Goal: Feedback & Contribution: Submit feedback/report problem

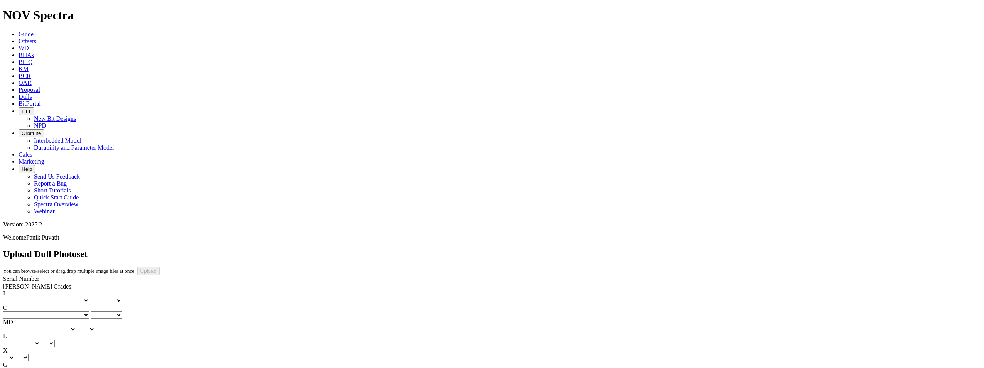
click at [56, 275] on input "Serial Number" at bounding box center [75, 279] width 68 height 8
click at [68, 275] on input "Serial Number" at bounding box center [75, 279] width 68 height 8
type input "S311788"
click at [39, 297] on select "No lost, worn or damaged cutters 0 1 2 3 4 5 6 7 8 No diamond table left on any…" at bounding box center [46, 300] width 86 height 7
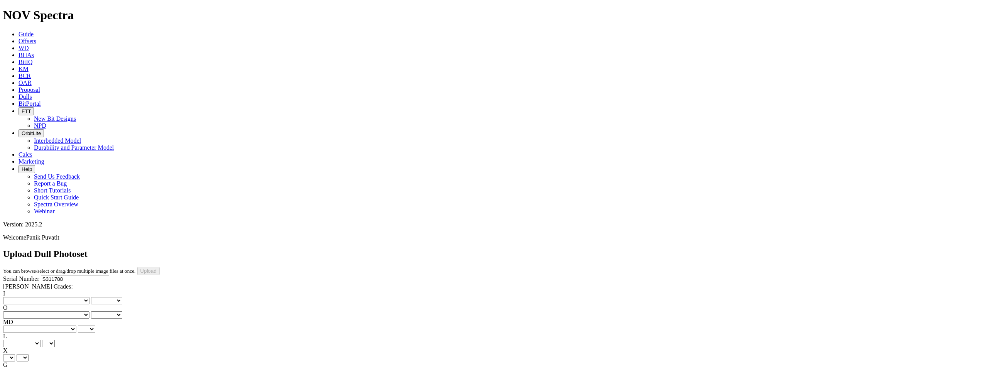
select select "number:0"
click at [15, 297] on select "No lost, worn or damaged cutters 0 1 2 3 4 5 6 7 8 No diamond table left on any…" at bounding box center [46, 300] width 86 height 7
select select "number:0"
click at [71, 311] on select "No lost, worn or damaged cutters 0 1 2 3 4 5 6 7 8 No diamond table left on any…" at bounding box center [46, 314] width 86 height 7
select select "number:1"
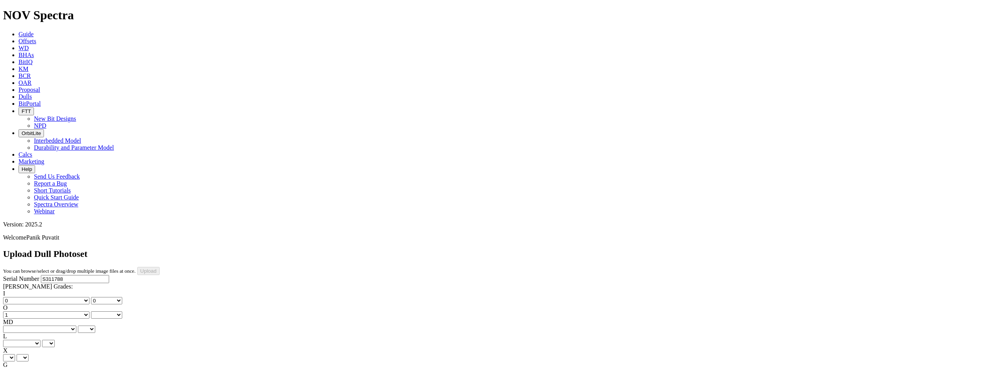
click at [55, 311] on select "No lost, worn or damaged cutters 0 1 2 3 4 5 6 7 8 No diamond table left on any…" at bounding box center [46, 314] width 86 height 7
select select "number:1"
click at [32, 326] on select "BF - Bond Failure BT - Broken Teeth/Cutters BU - Balled Up Bit CR - Cored CT - …" at bounding box center [39, 329] width 73 height 7
select select "string:CT"
click at [15, 326] on select "BF - Bond Failure BT - Broken Teeth/Cutters BU - Balled Up Bit CR - Cored CT - …" at bounding box center [39, 329] width 73 height 7
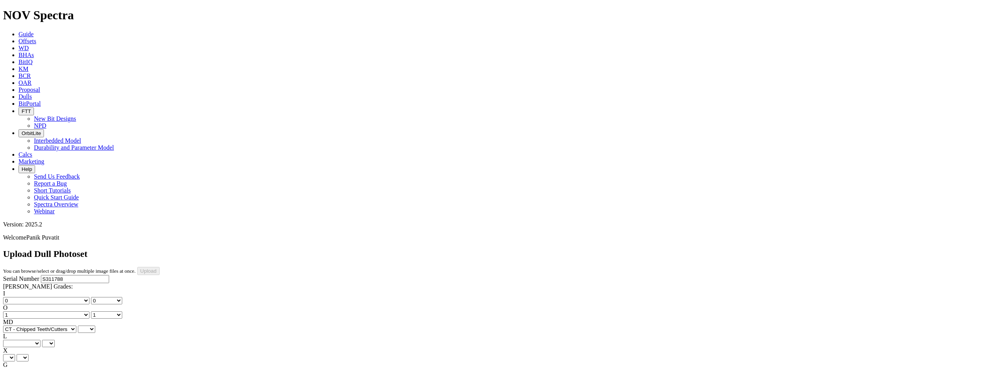
select select "string:CT"
click at [40, 340] on select "A - All C - Cone G - Gauge N - Nose S - Shoulder T - Taper" at bounding box center [21, 343] width 37 height 7
select select "string:G"
click at [40, 340] on select "A - All C - Cone G - Gauge N - Nose S - Shoulder T - Taper" at bounding box center [21, 343] width 37 height 7
select select "string:G"
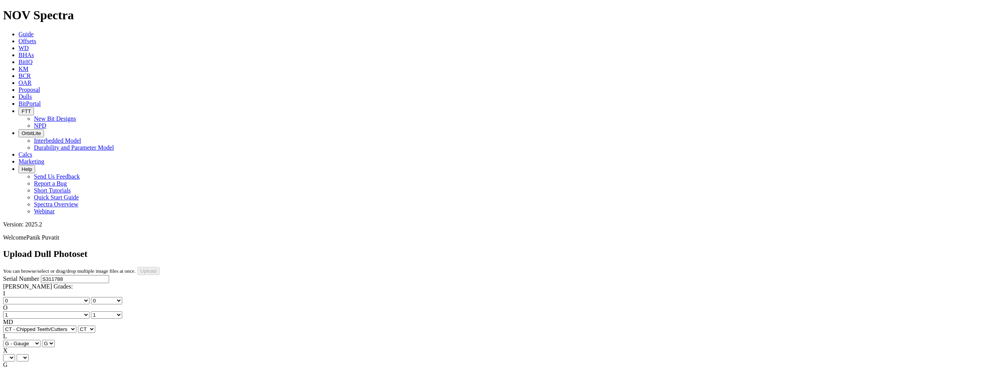
click at [15, 354] on select "X" at bounding box center [9, 357] width 12 height 7
select select "string:X"
click at [15, 354] on select "X" at bounding box center [9, 357] width 12 height 7
select select "string:X"
click at [68, 368] on select "Unknown I - In Gauge 1 - 1/16 in Undergauge" 2 - 2/16 in Undergauge = ⅛ in" 8 -…" at bounding box center [42, 371] width 79 height 7
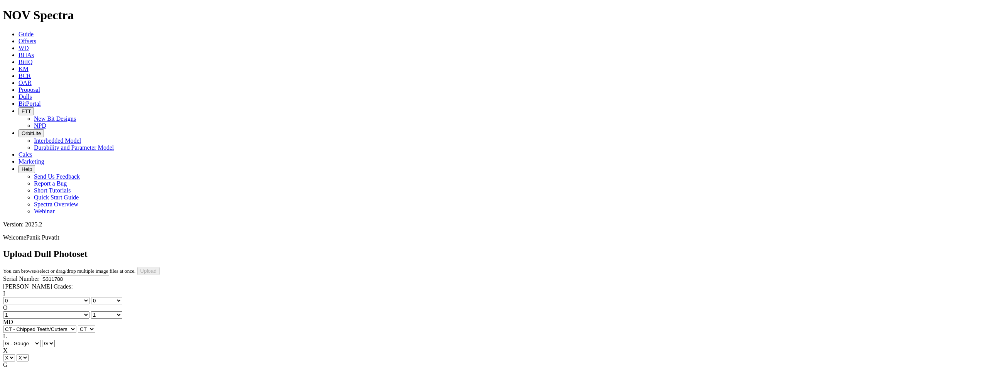
select select "string:I"
click at [55, 368] on select "Unknown I - In Gauge 1 - 1/16 in Undergauge" 2 - 2/16 in Undergauge = ⅛ in" 8 -…" at bounding box center [42, 371] width 79 height 7
select select "string:I"
select select "string:ER"
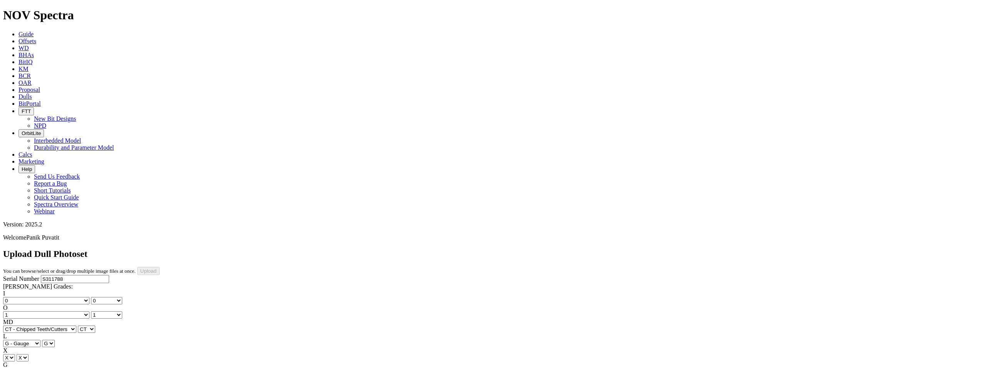
select select "string:ER"
select select "string:TD"
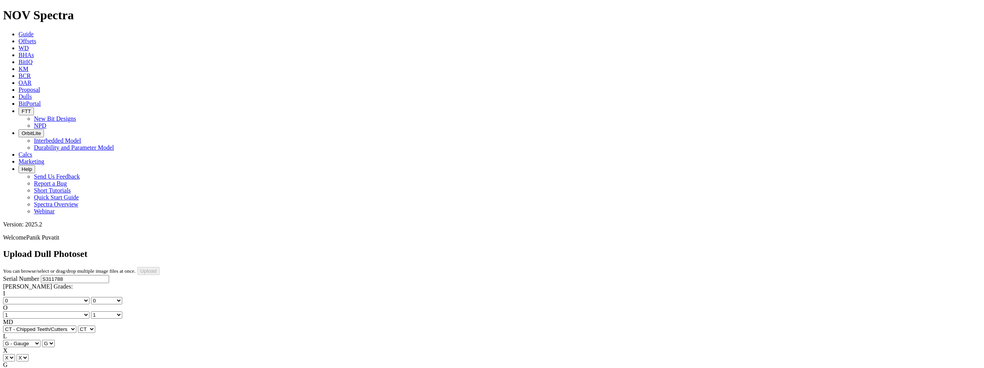
select select "string:TD"
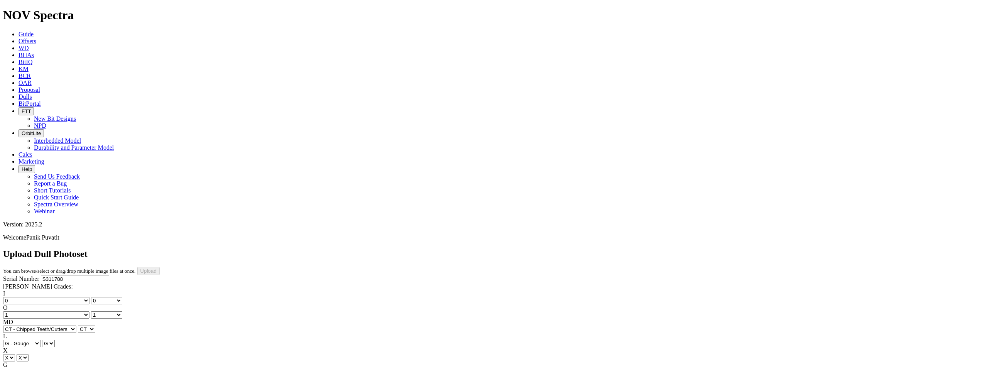
type input "6/7/25"
click at [160, 267] on input "Upload" at bounding box center [148, 271] width 22 height 8
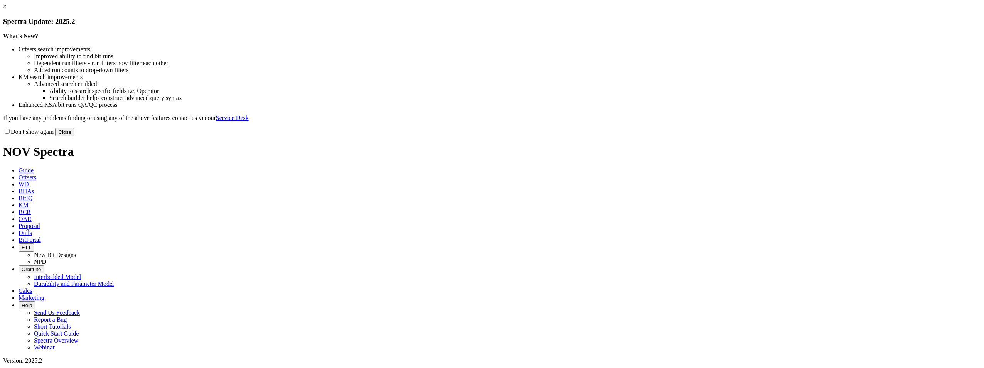
click at [7, 10] on link "×" at bounding box center [4, 6] width 3 height 7
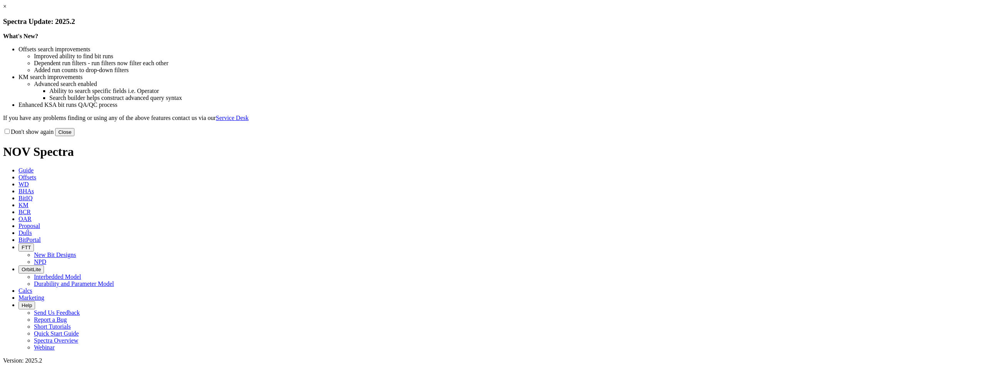
click at [7, 10] on link "×" at bounding box center [4, 6] width 3 height 7
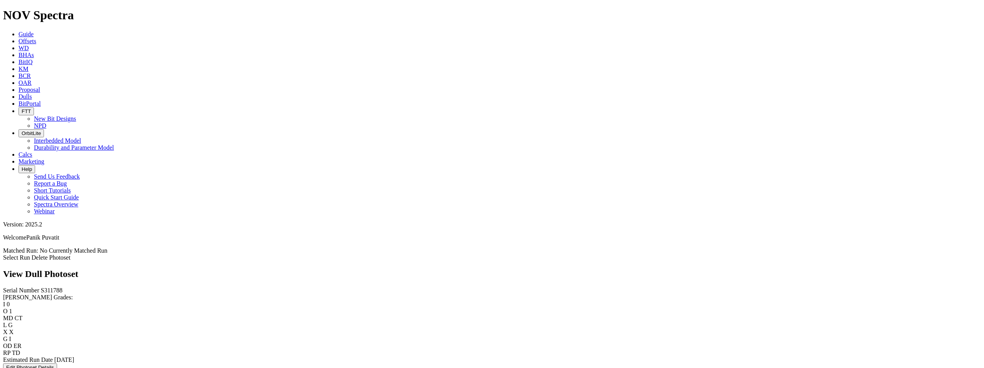
click at [30, 254] on link "Select Run" at bounding box center [16, 257] width 27 height 7
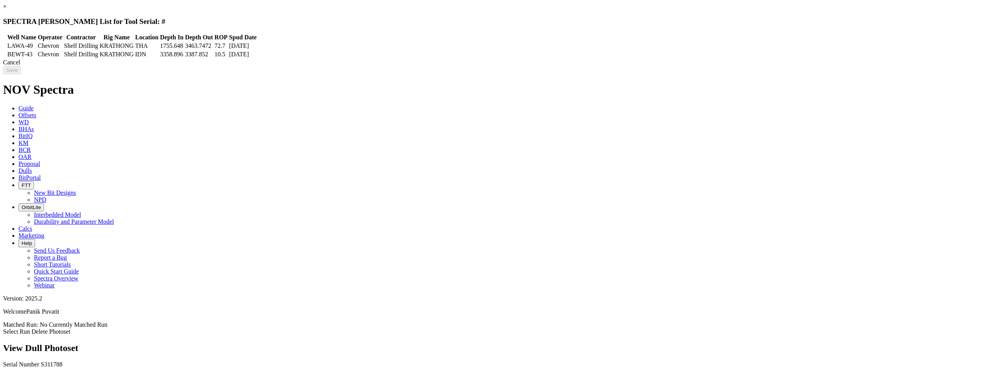
click at [98, 45] on td "Shelf Drilling" at bounding box center [81, 46] width 35 height 8
click at [21, 71] on input "Save" at bounding box center [12, 70] width 18 height 8
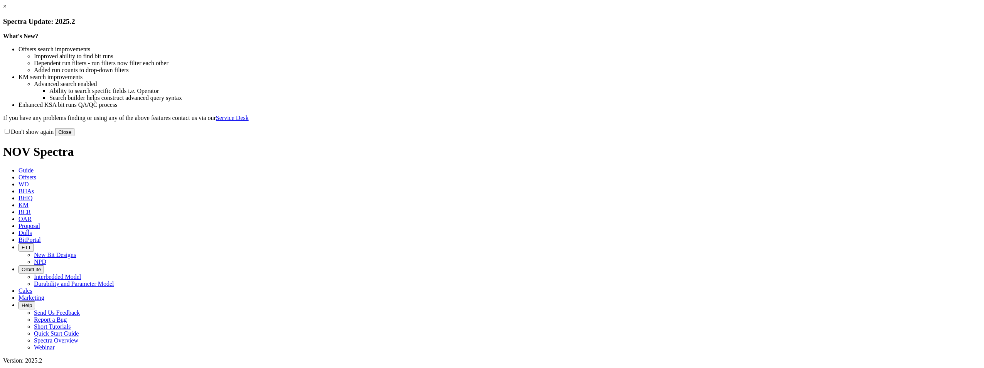
click at [74, 136] on button "Close" at bounding box center [64, 132] width 19 height 8
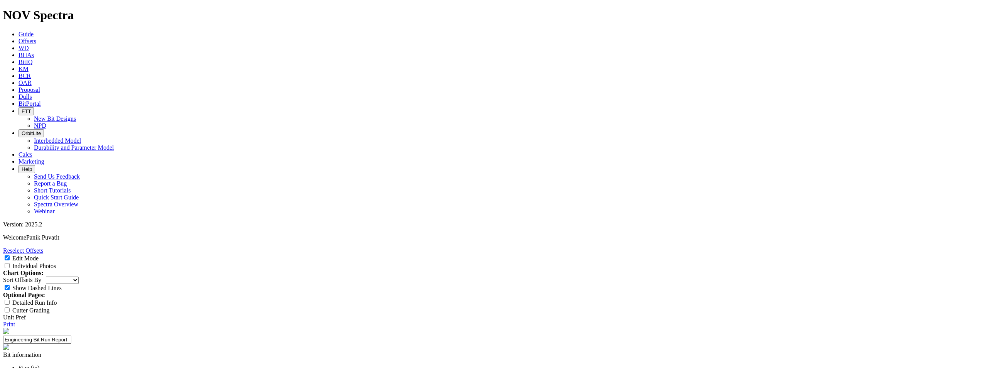
scroll to position [39, 0]
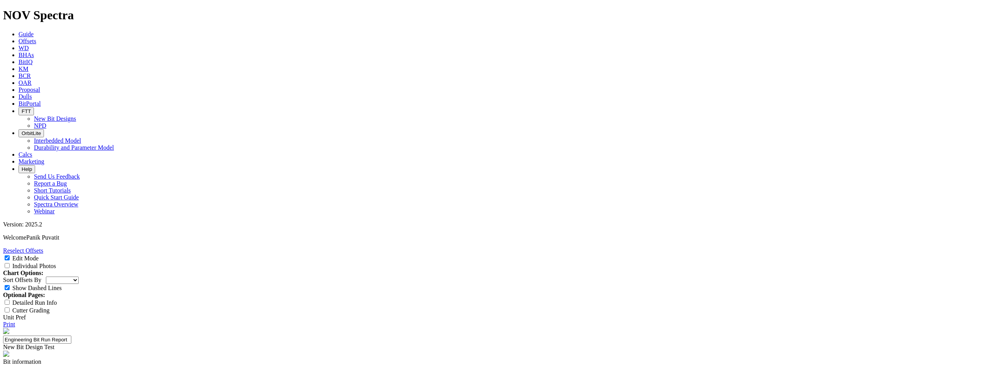
select select "Other"
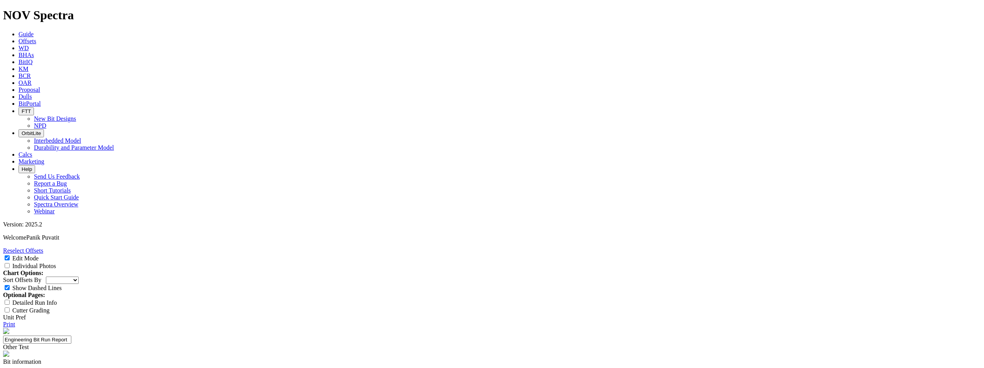
type input "R"
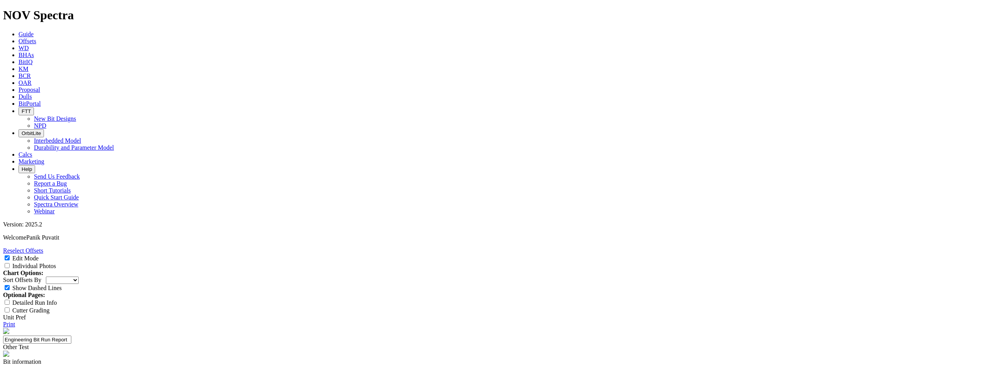
paste input "S3117"
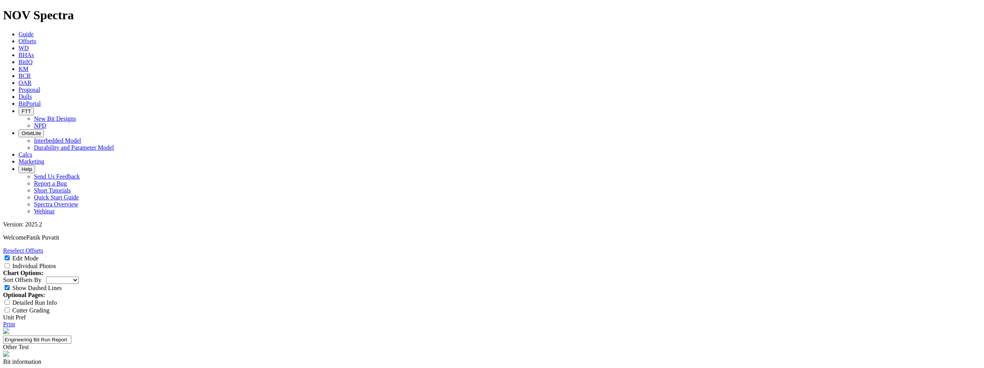
drag, startPoint x: 450, startPoint y: 73, endPoint x: 425, endPoint y: 74, distance: 24.3
type input "RSS iCruise"
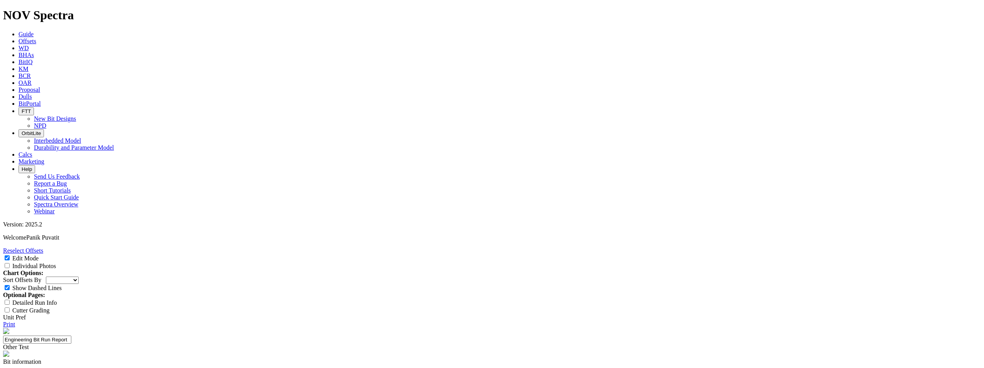
type input "compatible running with RSS Icruise"
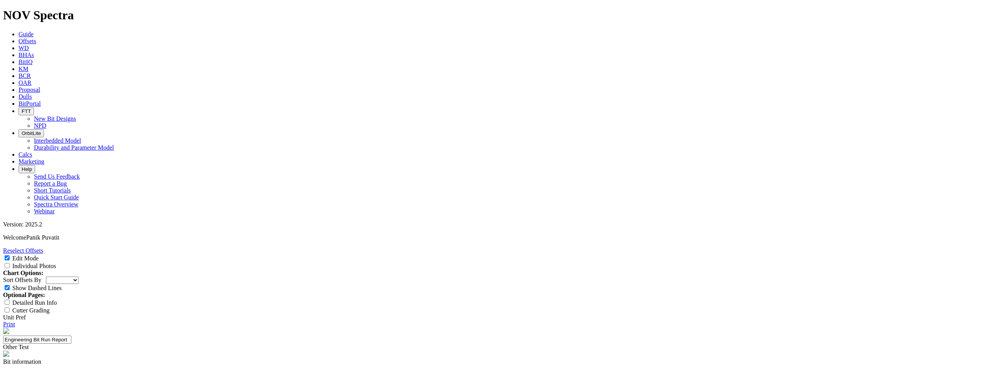
type input "RSS compatibility"
drag, startPoint x: 534, startPoint y: 106, endPoint x: 498, endPoint y: 110, distance: 36.5
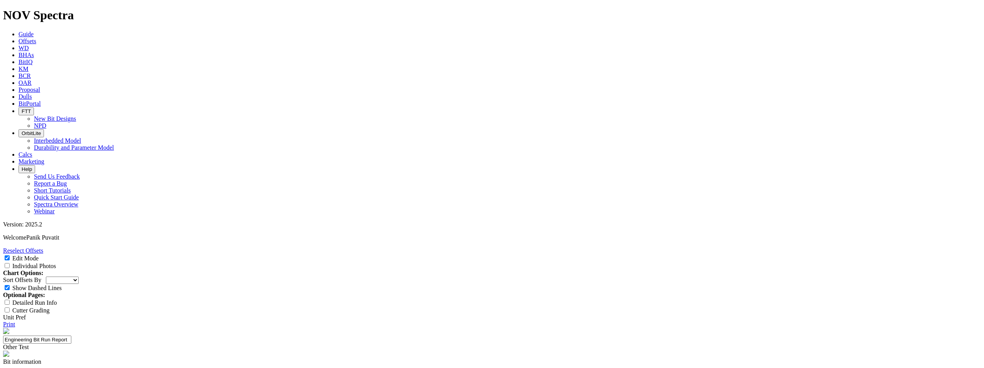
drag, startPoint x: 511, startPoint y: 116, endPoint x: 493, endPoint y: 117, distance: 17.8
type input "Steerability"
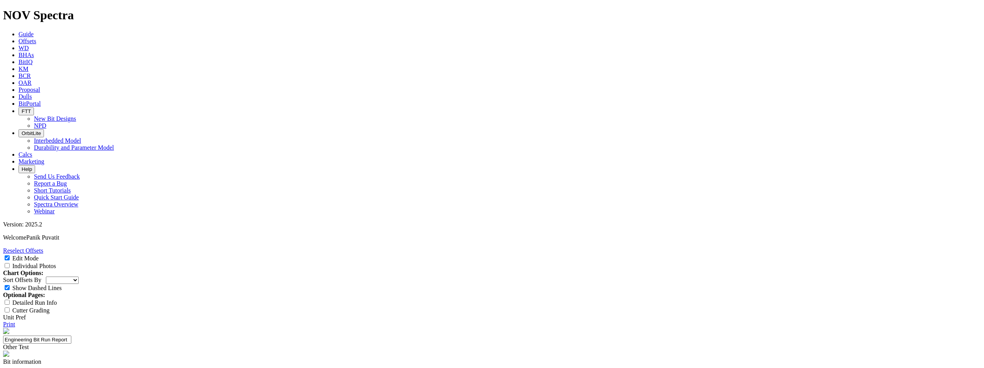
type input "achieved all directional requirement"
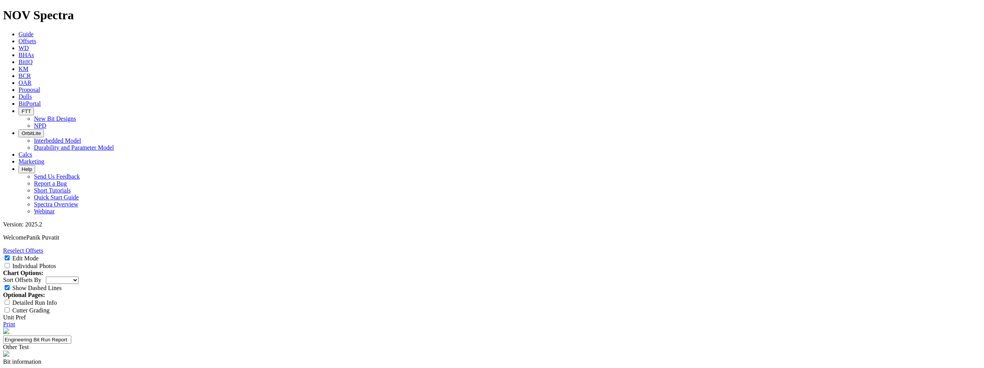
type input "ROP"
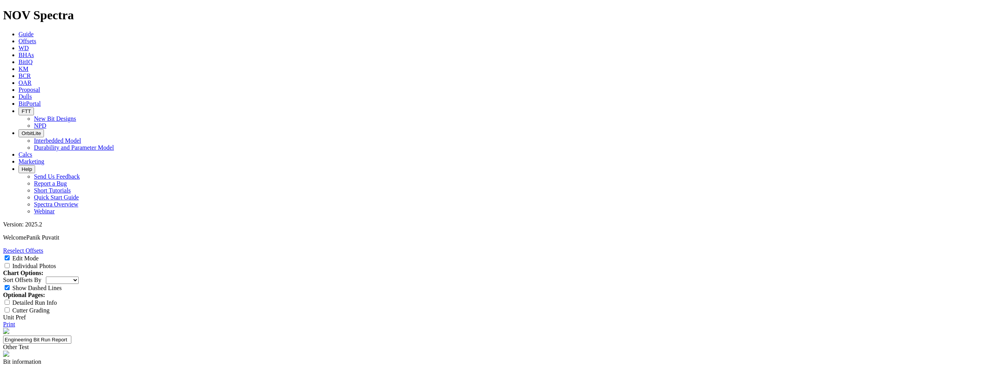
type input "Durability"
type input "competitive ROP"
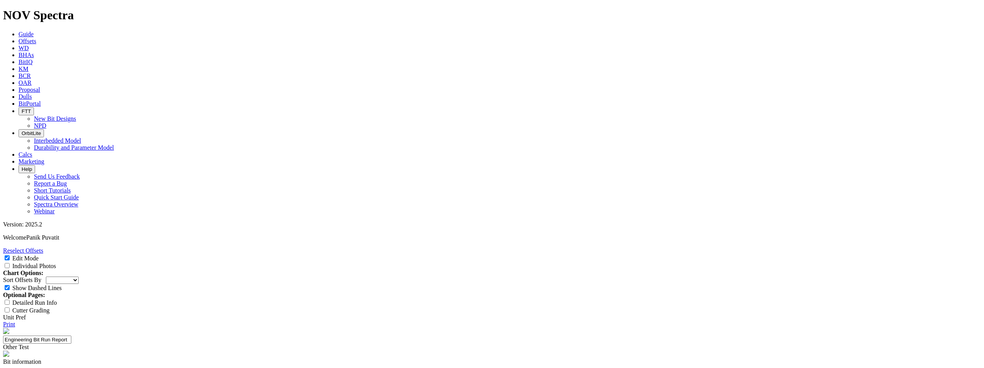
scroll to position [1003, 0]
copy td "GTI55KS"
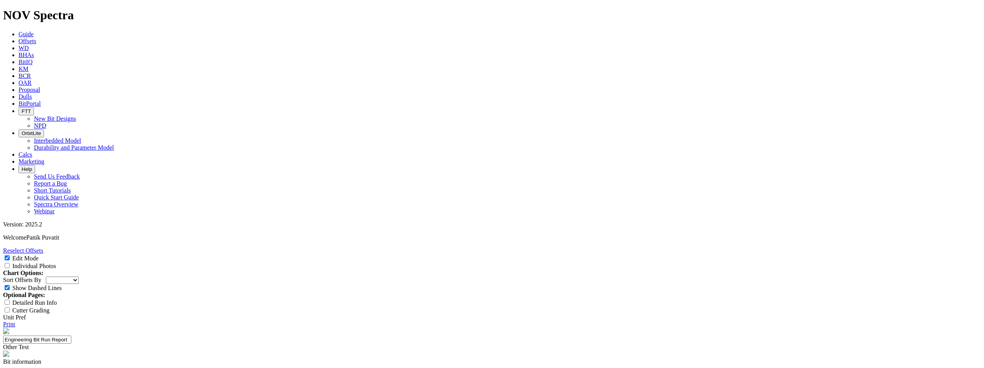
paste textarea "GTI55KS"
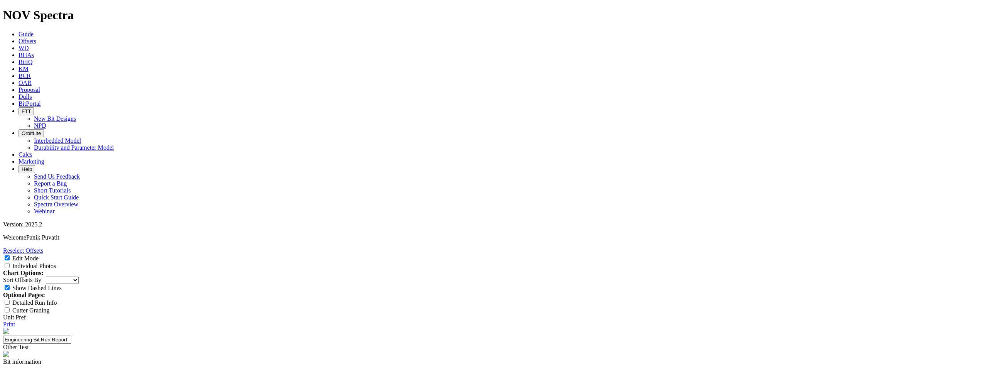
type textarea "the bit performed better ROP than GTI55KS, good steerability and bit durability"
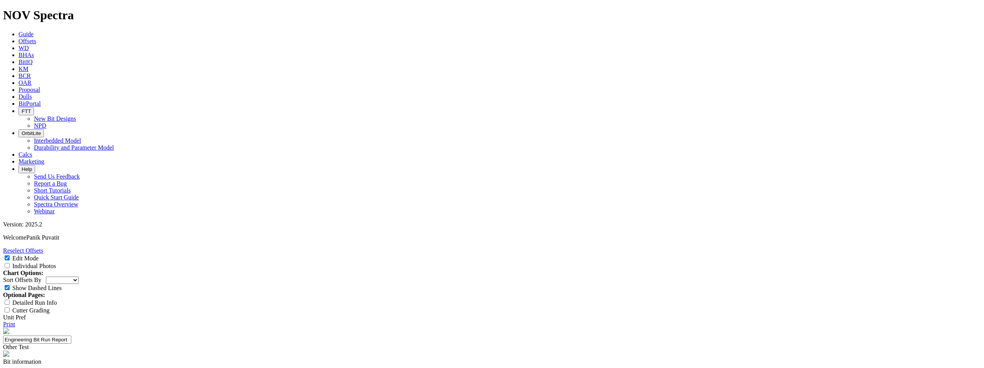
type input "competitive ROP to competitor"
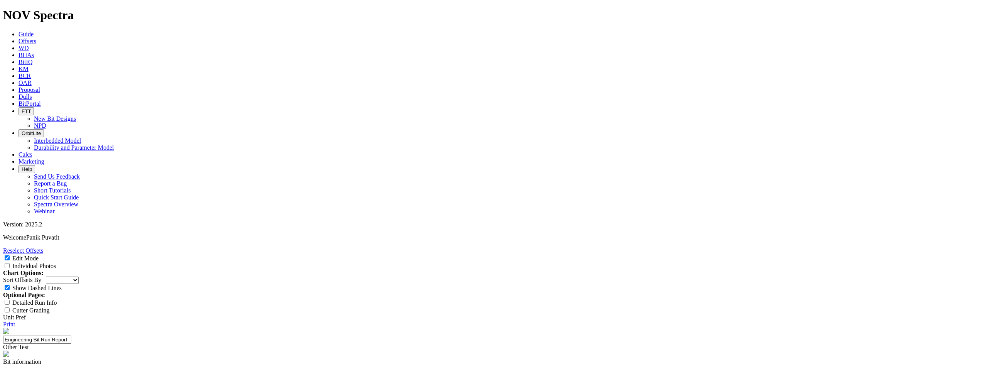
type input "minimal wear/ repairable condition"
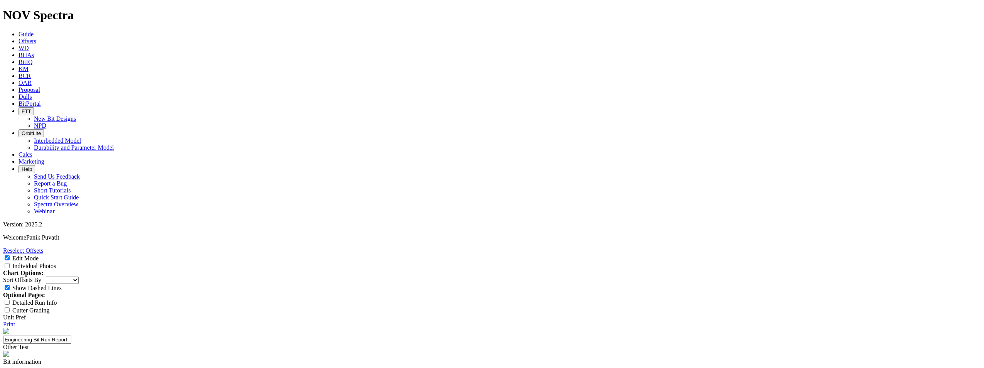
type textarea "6.125 TKC56-D2 test run on RSS iCruise"
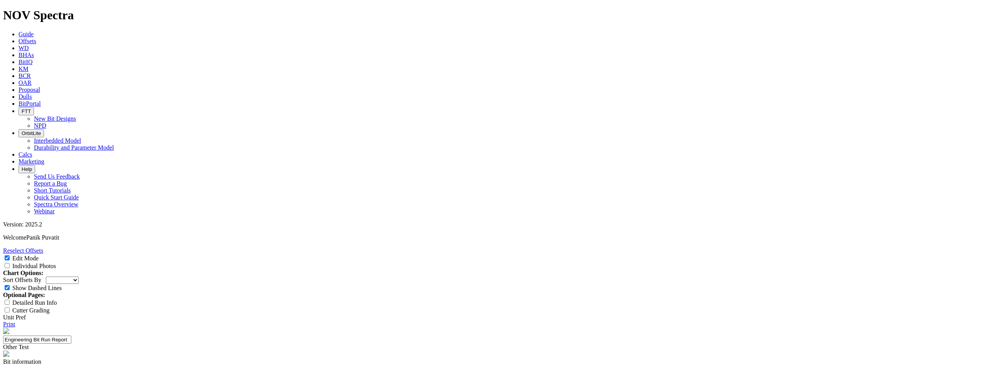
click at [15, 321] on link "Print" at bounding box center [9, 324] width 12 height 7
click at [52, 10] on h1 "NOV Spectra" at bounding box center [492, 15] width 978 height 14
click at [22, 10] on h1 "NOV Spectra" at bounding box center [492, 15] width 978 height 14
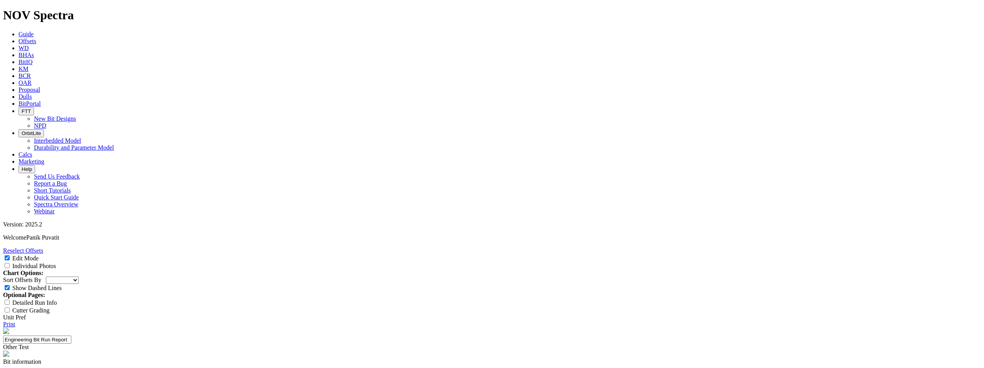
click at [34, 31] on link "Guide" at bounding box center [26, 34] width 15 height 7
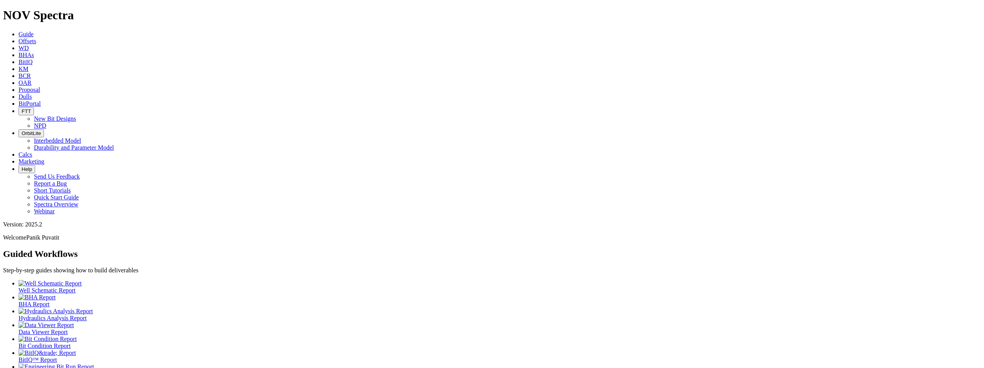
click at [36, 38] on span "Offsets" at bounding box center [28, 41] width 18 height 7
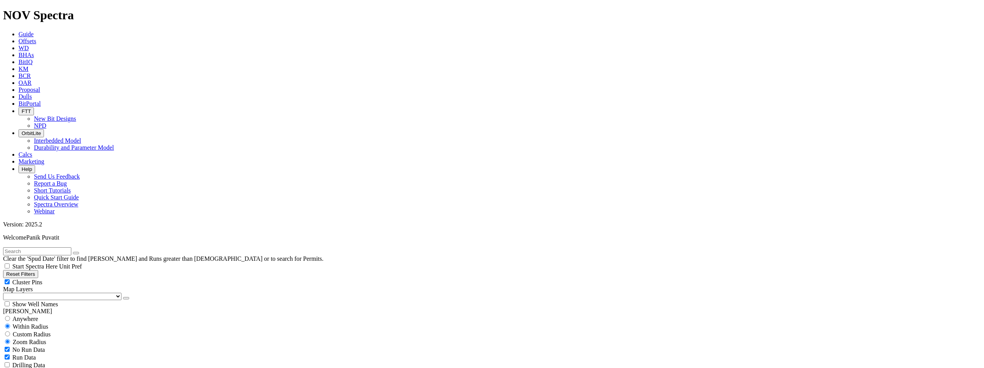
click at [31, 316] on span "Anywhere" at bounding box center [25, 319] width 26 height 7
radio input "true"
radio input "false"
click at [22, 331] on span "No Run Data" at bounding box center [28, 334] width 32 height 7
checkbox input "false"
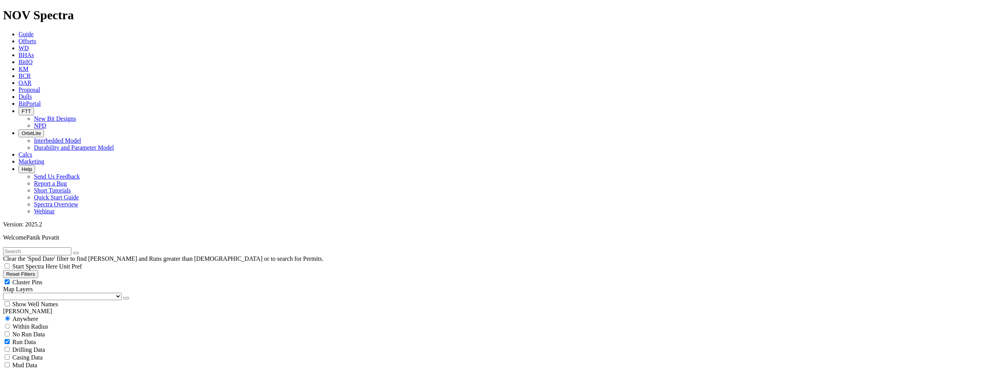
click at [74, 330] on div "No Run Data Run Data Drilling Data Casing Data Mud Data Survey Data Hydraulics …" at bounding box center [492, 372] width 978 height 85
checkbox input "true"
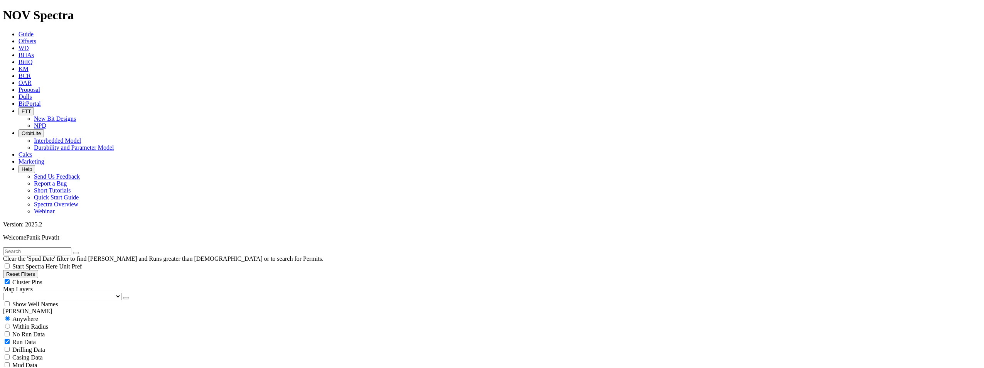
click at [91, 330] on div "No Run Data Run Data Drilling Data Casing Data Mud Data Survey Data Hydraulics …" at bounding box center [492, 372] width 978 height 85
click at [52, 247] on input "text" at bounding box center [37, 251] width 68 height 8
type input "lawa-56"
click at [81, 252] on button "submit" at bounding box center [84, 253] width 6 height 2
click at [71, 247] on input "lawa-56" at bounding box center [37, 251] width 68 height 8
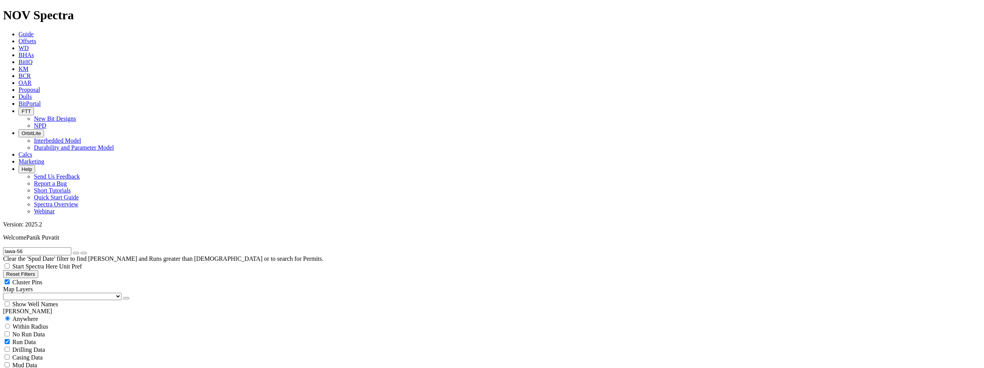
click at [36, 339] on span "Run Data" at bounding box center [24, 342] width 24 height 7
checkbox input "true"
checkbox input "false"
click at [41, 331] on span "No Run Data" at bounding box center [28, 334] width 32 height 7
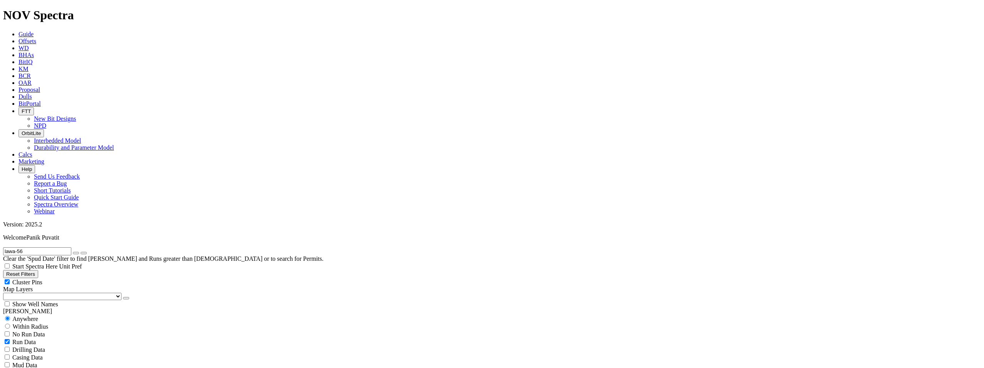
checkbox input "false"
checkbox input "true"
click at [49, 247] on input "lawa-56" at bounding box center [37, 251] width 68 height 8
type input "lawa-56r"
click at [84, 253] on icon "submit" at bounding box center [84, 253] width 0 height 0
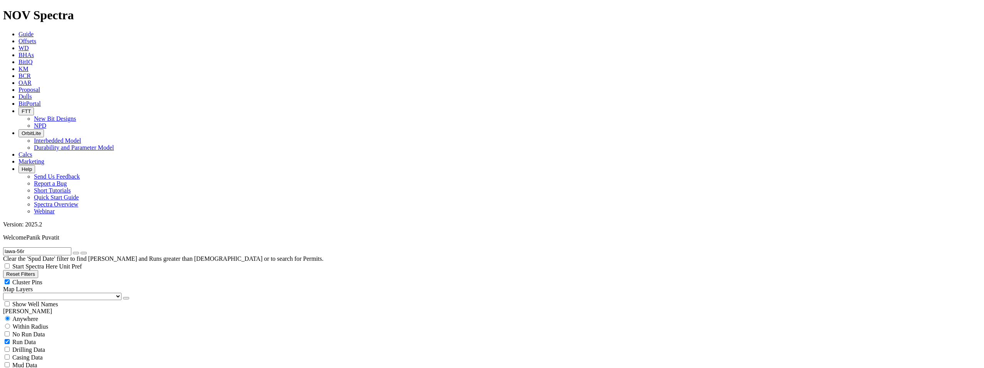
radio input "false"
radio input "true"
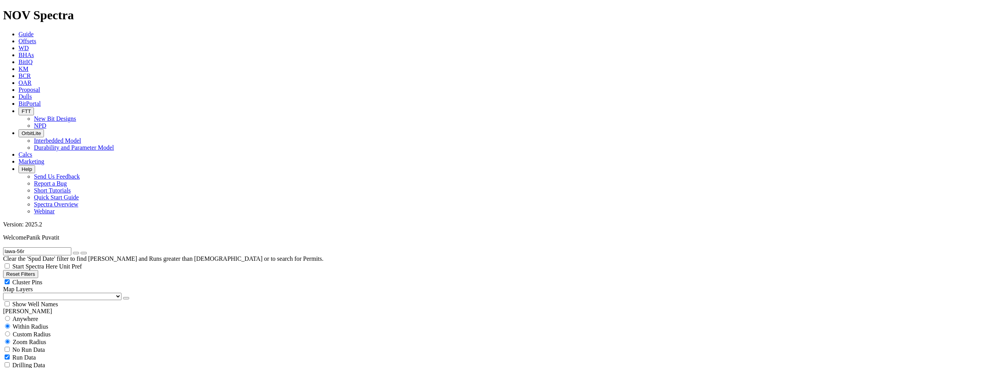
click at [59, 247] on input "lawa-56r" at bounding box center [37, 251] width 68 height 8
type input "lawa"
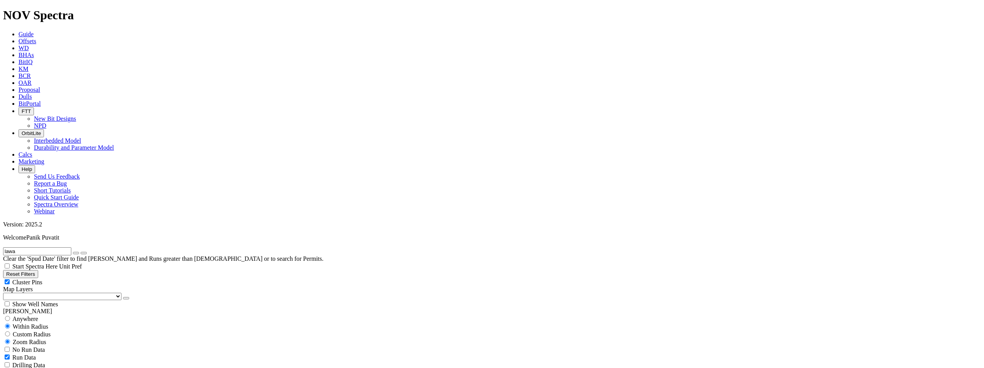
select select "? number:6.125 ?"
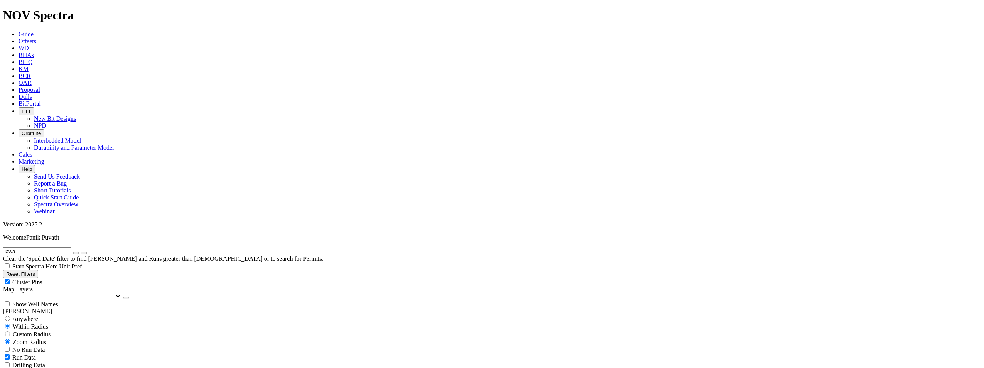
scroll to position [1309, 0]
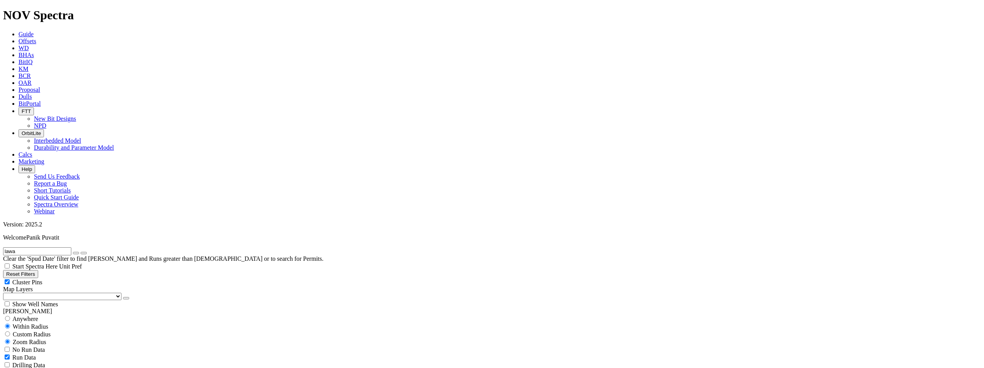
scroll to position [270, 0]
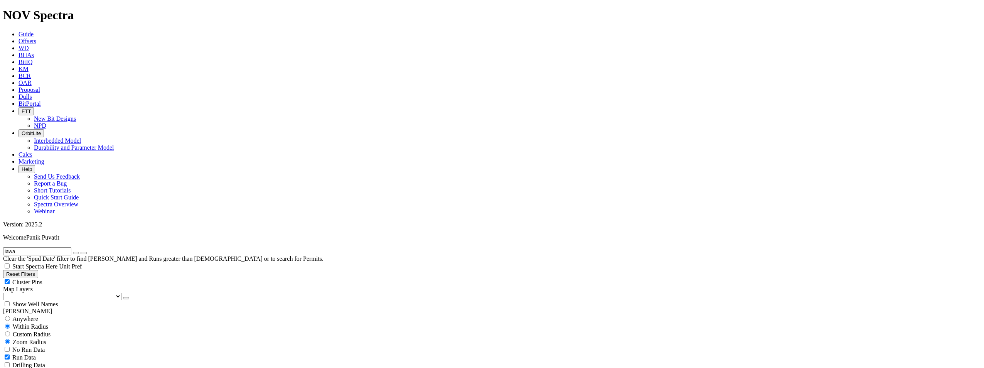
scroll to position [941, 0]
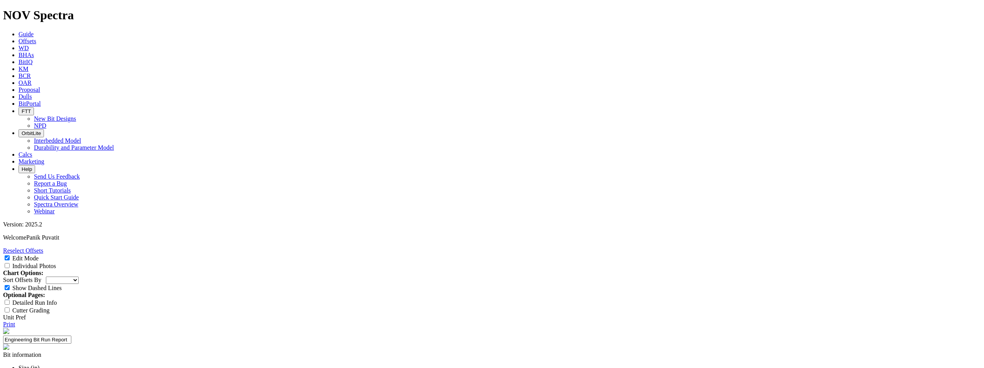
scroll to position [1003, 0]
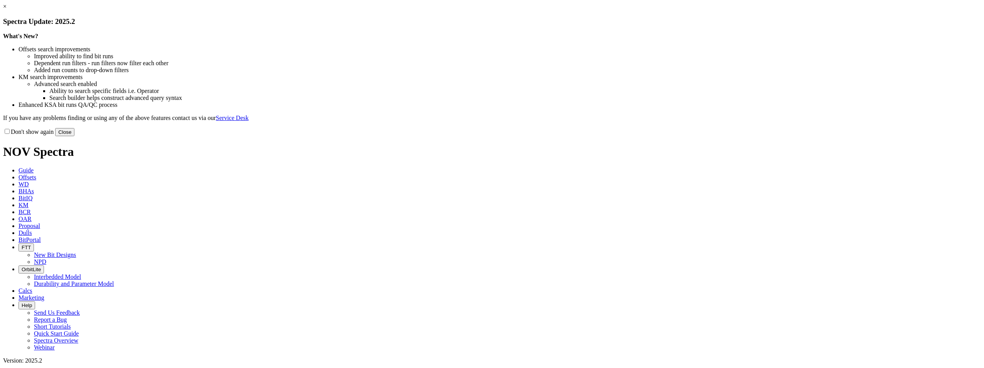
click at [7, 10] on link "×" at bounding box center [4, 6] width 3 height 7
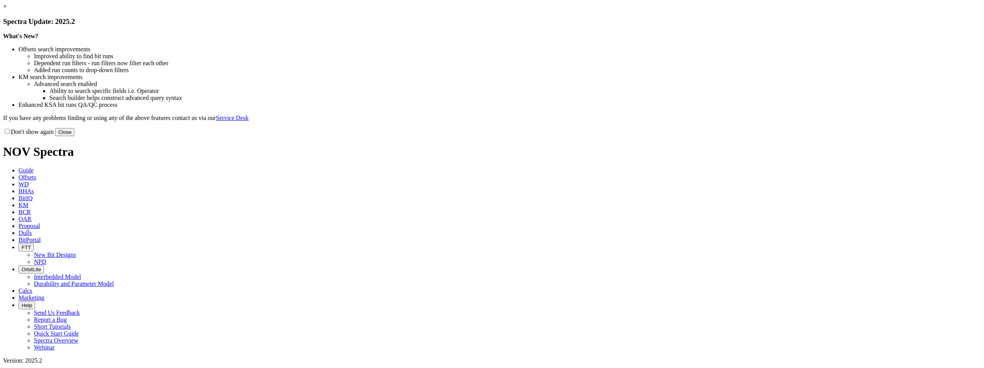
click at [74, 136] on button "Close" at bounding box center [64, 132] width 19 height 8
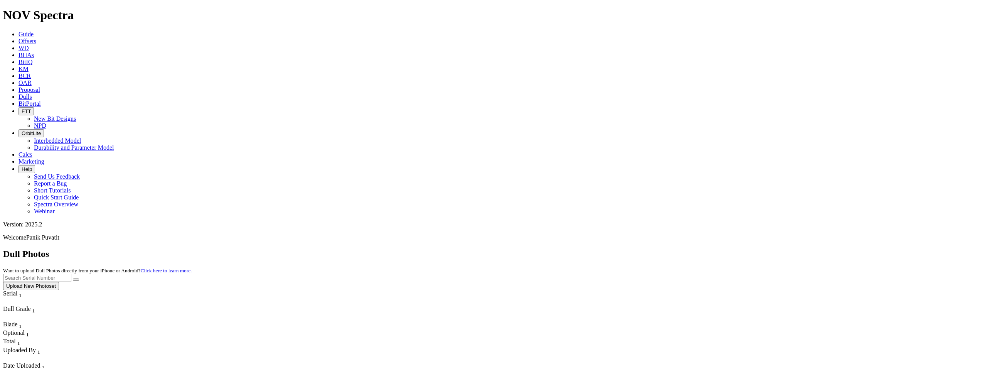
click at [276, 249] on div "Dull Photos Want to upload Dull Photos directly from your iPhone or Android? Cl…" at bounding box center [492, 269] width 978 height 41
click at [71, 274] on input "text" at bounding box center [37, 278] width 68 height 8
paste input "F318226"
type input "F318226"
click at [76, 280] on icon "submit" at bounding box center [76, 280] width 0 height 0
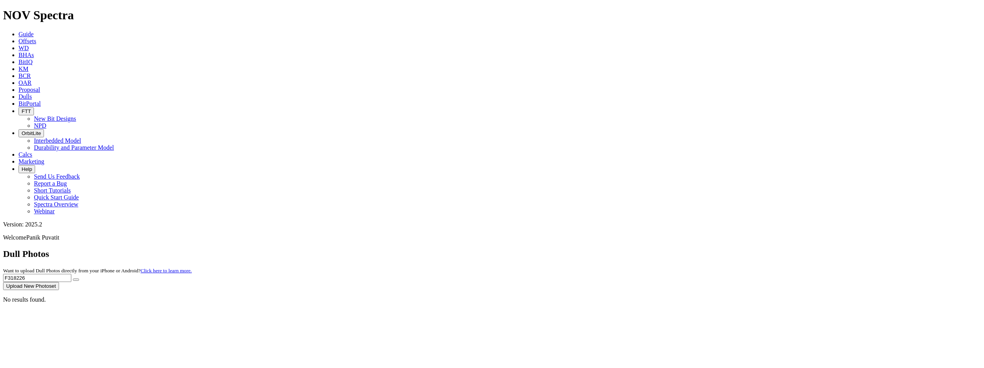
click at [59, 282] on button "Upload New Photoset" at bounding box center [31, 286] width 56 height 8
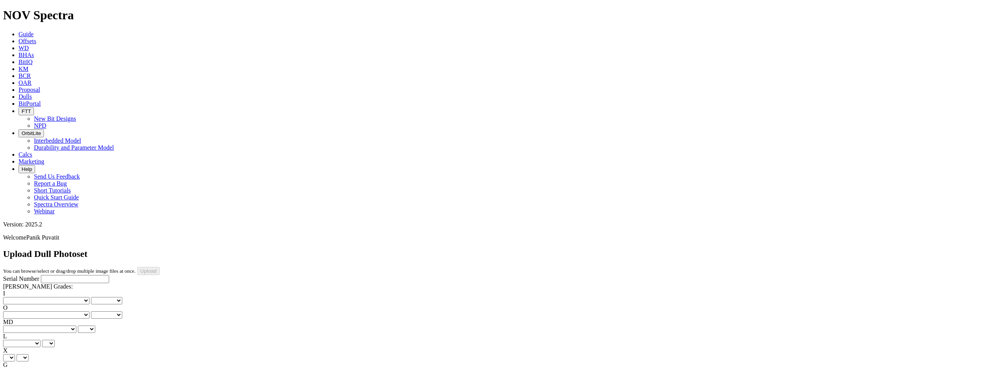
type input "6/21/25"
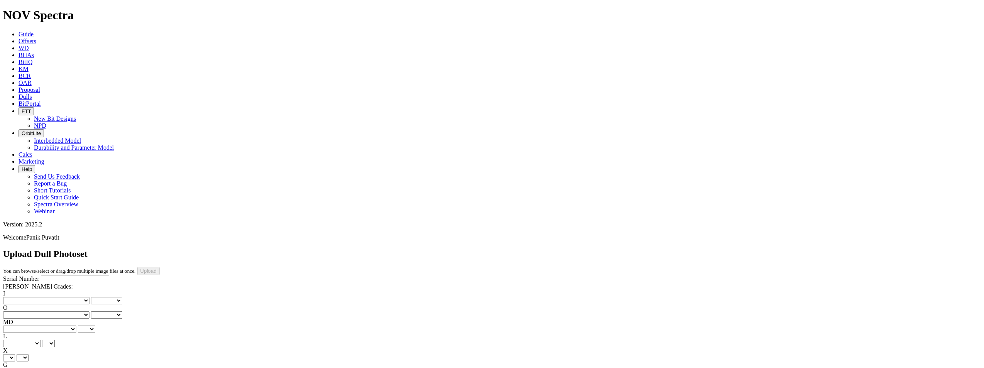
click at [29, 297] on select "No lost, worn or damaged cutters 0 1 2 3 4 5 6 7 8 No diamond table left on any…" at bounding box center [46, 300] width 86 height 7
select select "number:0"
click at [15, 297] on select "No lost, worn or damaged cutters 0 1 2 3 4 5 6 7 8 No diamond table left on any…" at bounding box center [46, 300] width 86 height 7
select select "number:0"
click at [64, 311] on select "No lost, worn or damaged cutters 0 1 2 3 4 5 6 7 8 No diamond table left on any…" at bounding box center [46, 314] width 86 height 7
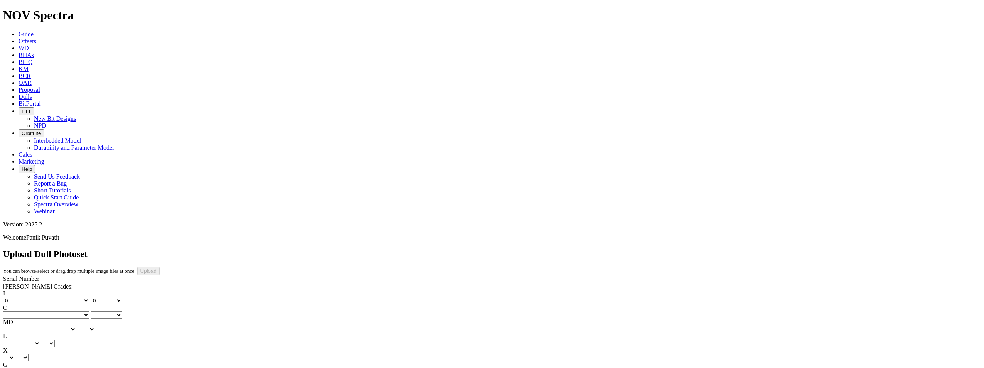
select select "number:0"
click at [55, 311] on select "No lost, worn or damaged cutters 0 1 2 3 4 5 6 7 8 No diamond table left on any…" at bounding box center [46, 314] width 86 height 7
select select "number:0"
click at [30, 326] on select "BF - Bond Failure BT - Broken Teeth/Cutters BU - Balled Up Bit CR - Cored CT - …" at bounding box center [39, 329] width 73 height 7
select select "string:NO"
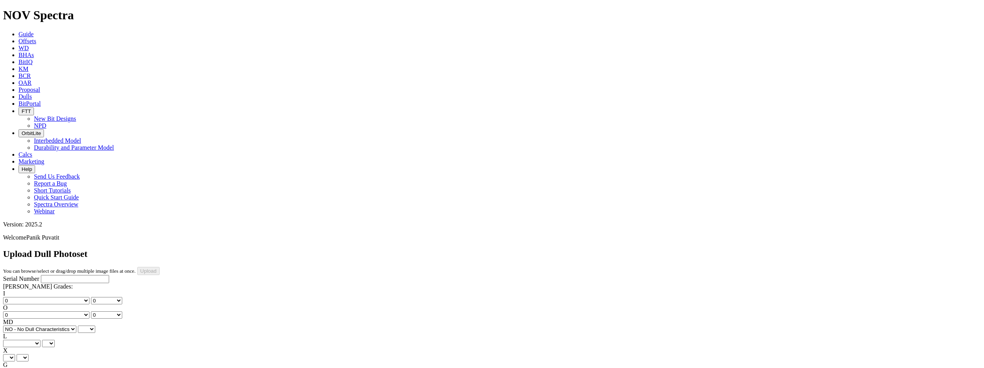
click at [15, 326] on select "BF - Bond Failure BT - Broken Teeth/Cutters BU - Balled Up Bit CR - Cored CT - …" at bounding box center [39, 329] width 73 height 7
select select "string:NO"
click at [40, 340] on select "A - All C - Cone G - Gauge N - Nose S - Shoulder T - Taper" at bounding box center [21, 343] width 37 height 7
select select "string:A"
click at [40, 340] on select "A - All C - Cone G - Gauge N - Nose S - Shoulder T - Taper" at bounding box center [21, 343] width 37 height 7
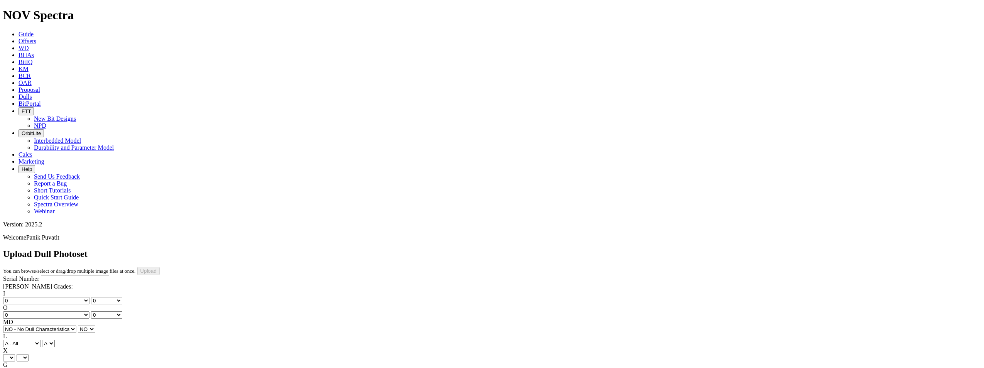
select select "string:A"
click at [15, 354] on select "X" at bounding box center [9, 357] width 12 height 7
select select "string:X"
click at [15, 354] on select "X" at bounding box center [9, 357] width 12 height 7
select select "string:X"
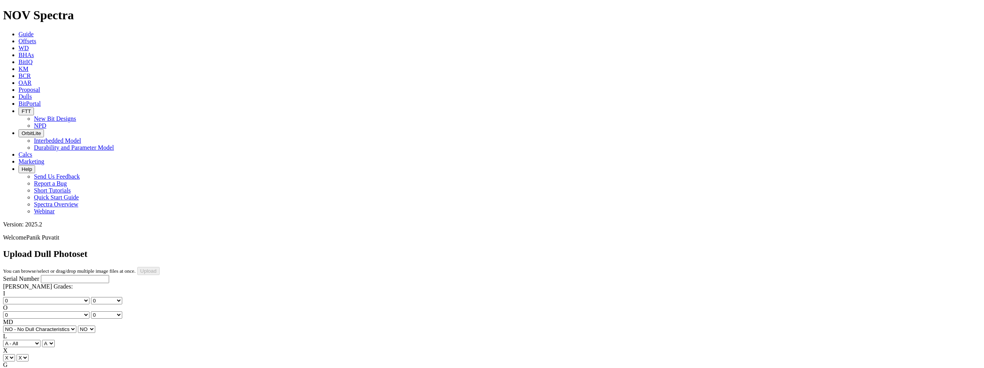
click at [69, 368] on select "Unknown I - In Gauge 1 - 1/16 in Undergauge" 2 - 2/16 in Undergauge = ⅛ in" 8 -…" at bounding box center [42, 371] width 79 height 7
select select "string:I"
click at [55, 368] on select "Unknown I - In Gauge 1 - 1/16 in Undergauge" 2 - 2/16 in Undergauge = ⅛ in" 8 -…" at bounding box center [42, 371] width 79 height 7
select select "string:I"
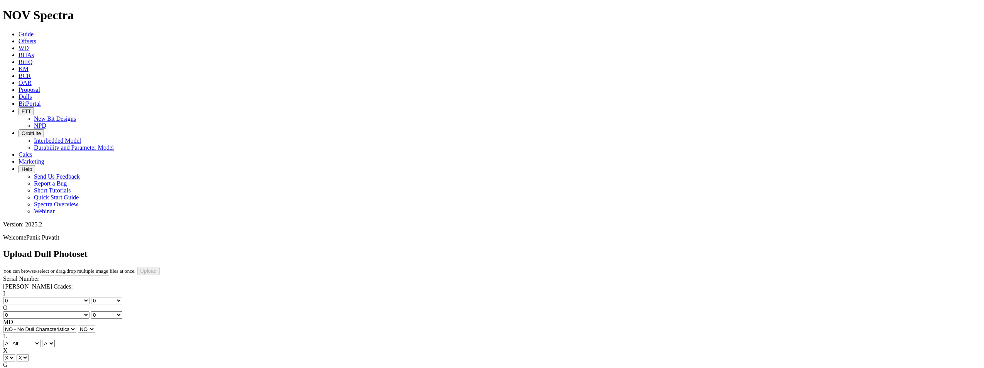
select select "string:NO"
select select "string:TD"
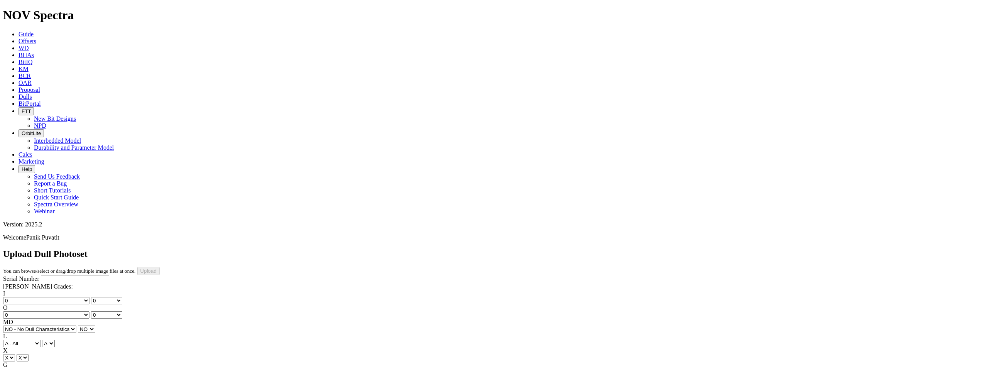
select select "string:TD"
click at [55, 275] on input "Serial Number" at bounding box center [75, 279] width 68 height 8
click at [46, 275] on input "Serial Number" at bounding box center [75, 279] width 68 height 8
type input "F318226"
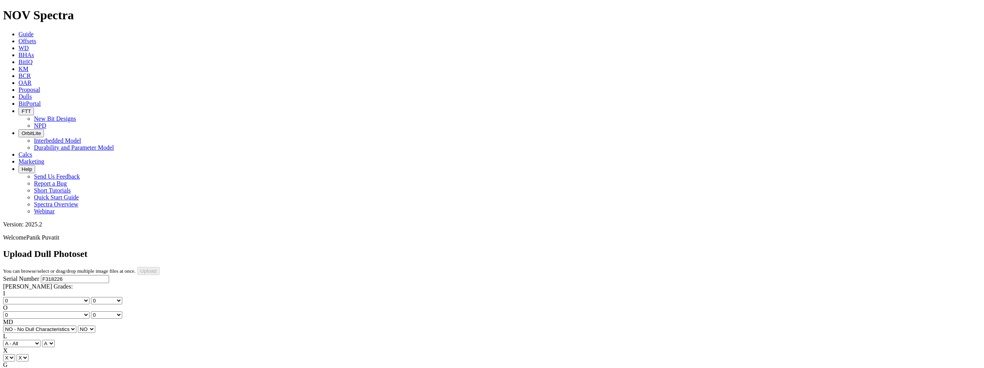
click at [57, 322] on div "Serial Number F318226 RH Dull Grades: I No lost, worn or damaged cutters 0 1 2 …" at bounding box center [492, 347] width 978 height 144
click at [160, 267] on input "Upload" at bounding box center [148, 271] width 22 height 8
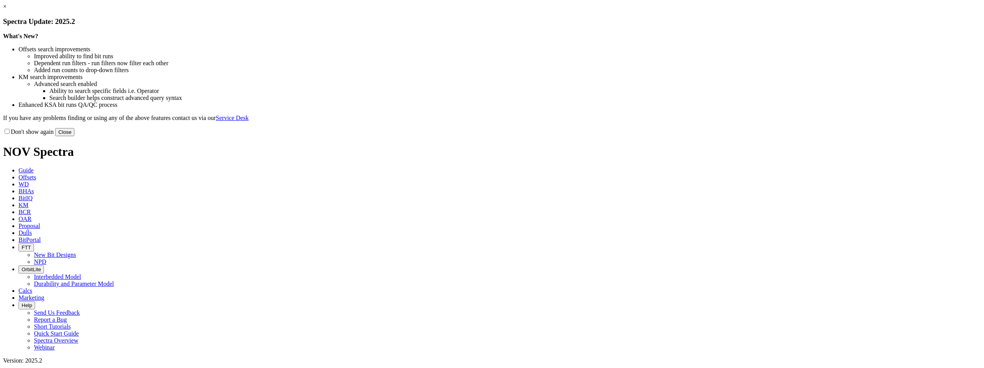
click at [74, 136] on button "Close" at bounding box center [64, 132] width 19 height 8
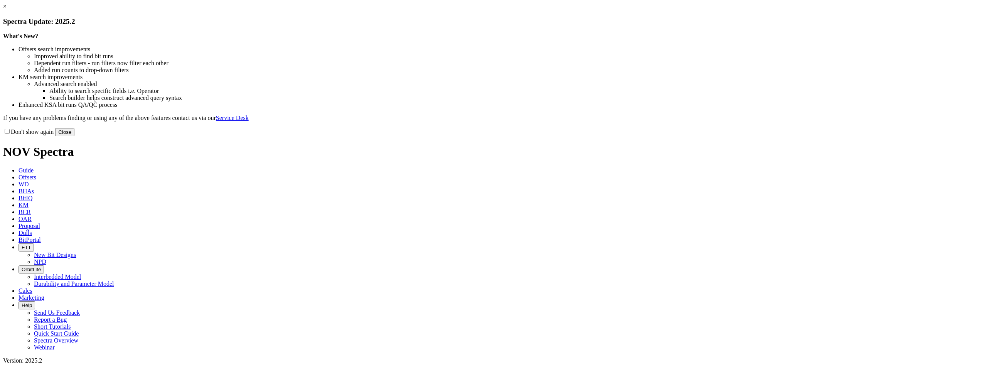
click at [74, 136] on button "Close" at bounding box center [64, 132] width 19 height 8
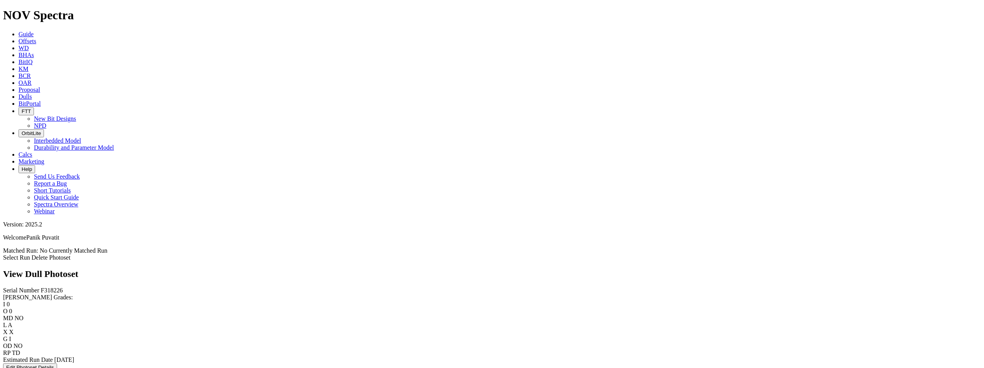
click at [30, 254] on link "Select Run" at bounding box center [16, 257] width 27 height 7
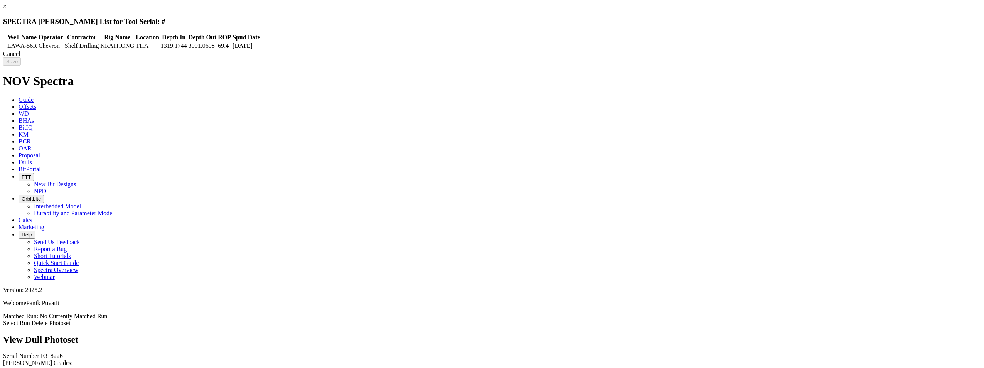
click at [6, 43] on td at bounding box center [5, 46] width 2 height 8
click at [21, 63] on input "Save" at bounding box center [12, 61] width 18 height 8
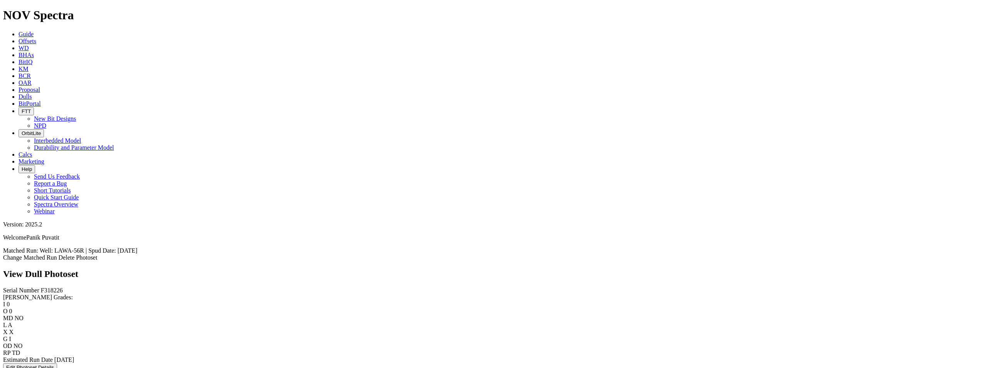
click at [199, 269] on div "View Dull Photoset" at bounding box center [492, 274] width 978 height 10
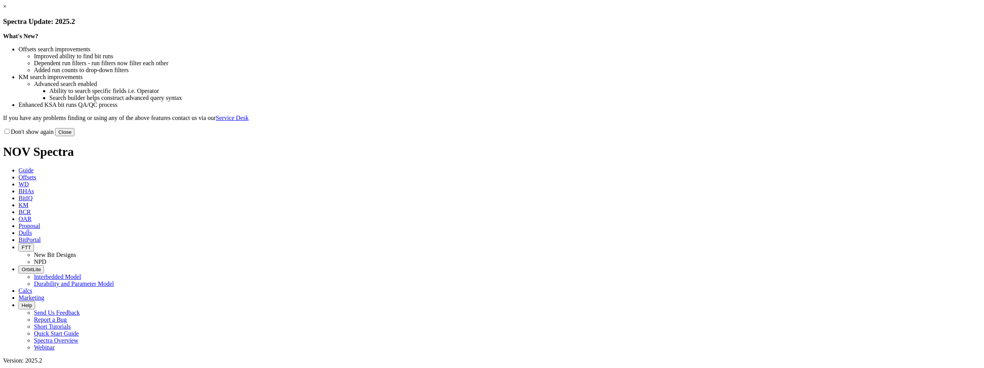
click at [74, 136] on button "Close" at bounding box center [64, 132] width 19 height 8
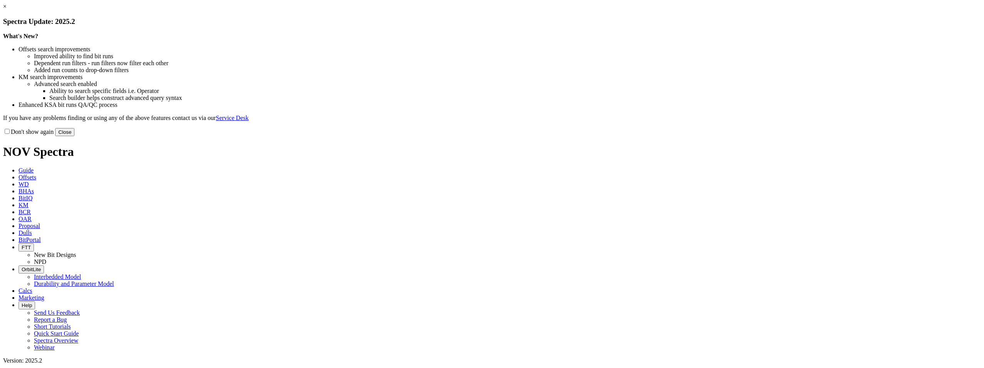
click at [7, 10] on link "×" at bounding box center [4, 6] width 3 height 7
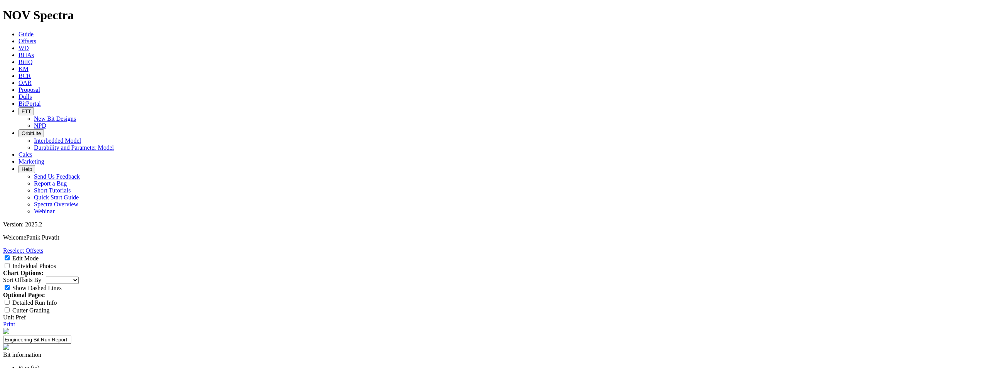
select select "Cutter"
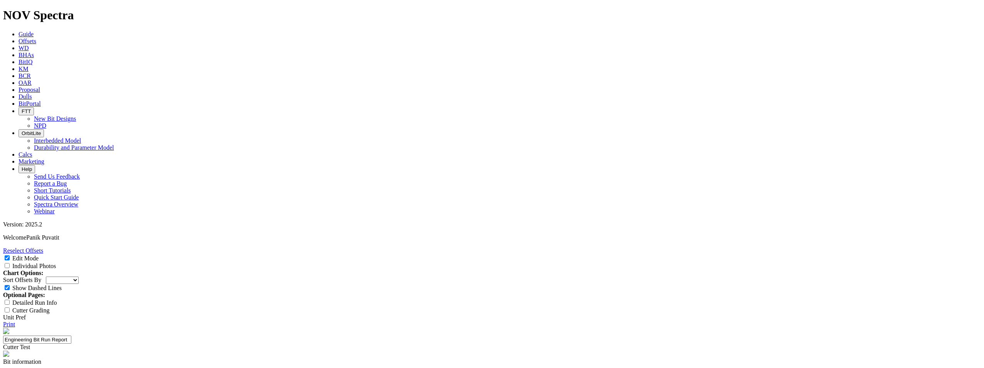
drag, startPoint x: 462, startPoint y: 110, endPoint x: 363, endPoint y: 111, distance: 99.1
paste input "_T1C_TH M 4DXC"
type input "DCD_T1C_TH M 4DXC"
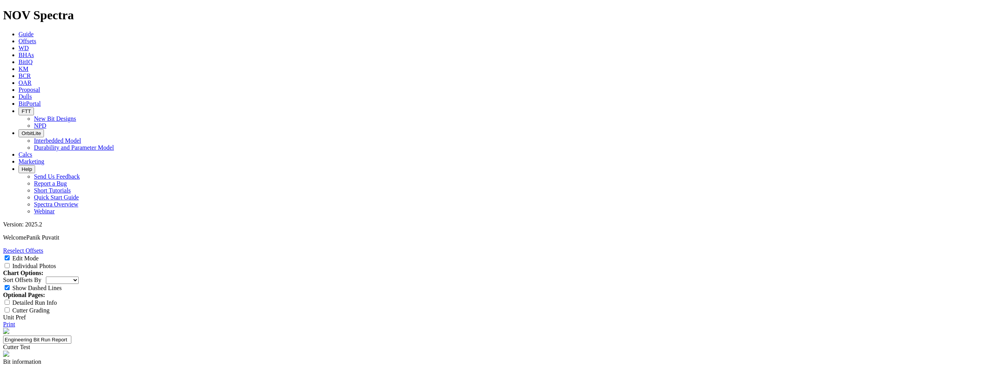
paste textarea "DCD_T1C_TH M 4DXC IP"
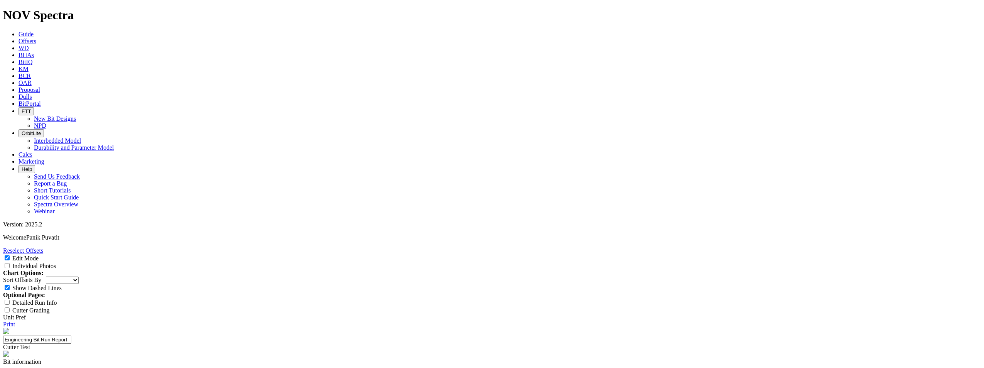
type textarea "testing DCD_T1C_TH M 4DXC IP cutter on 6.125 TKC56-D2"
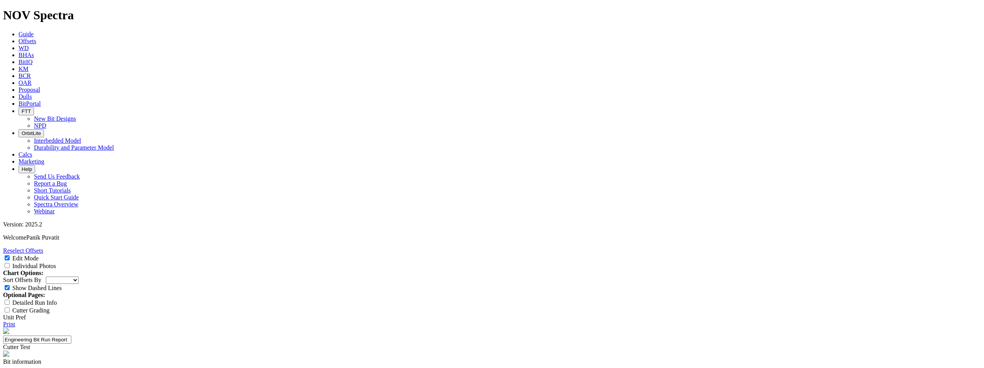
drag, startPoint x: 539, startPoint y: 238, endPoint x: 564, endPoint y: 235, distance: 25.3
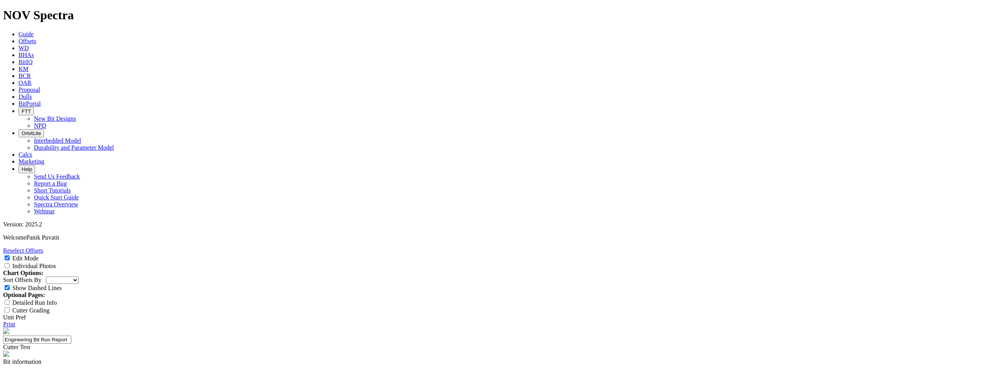
type textarea "overall cutters show excellent wear resistant. the bit demonstrated an ability …"
drag, startPoint x: 682, startPoint y: 215, endPoint x: 621, endPoint y: 211, distance: 60.3
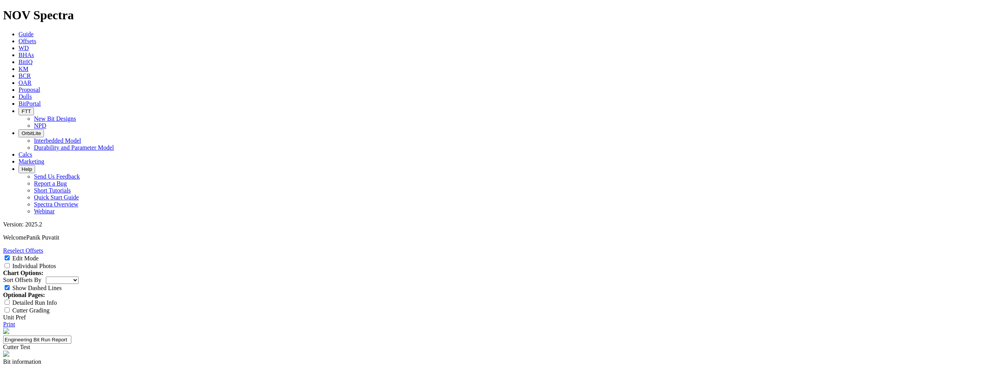
select select "Cutter"
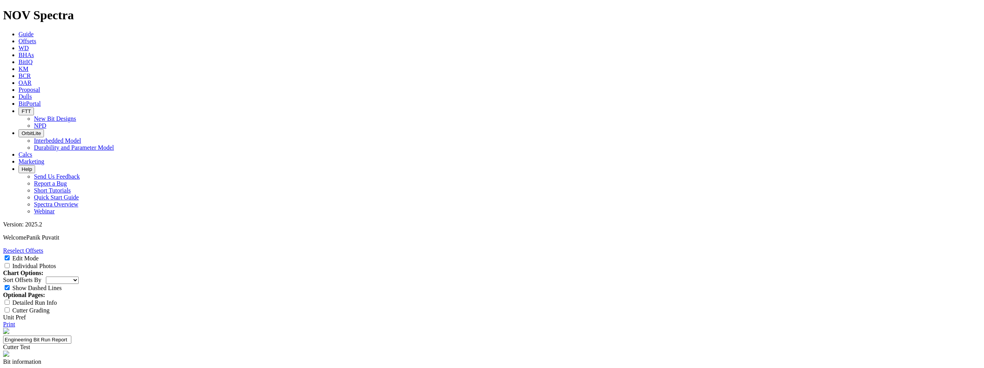
scroll to position [39, 0]
type input "ROP"
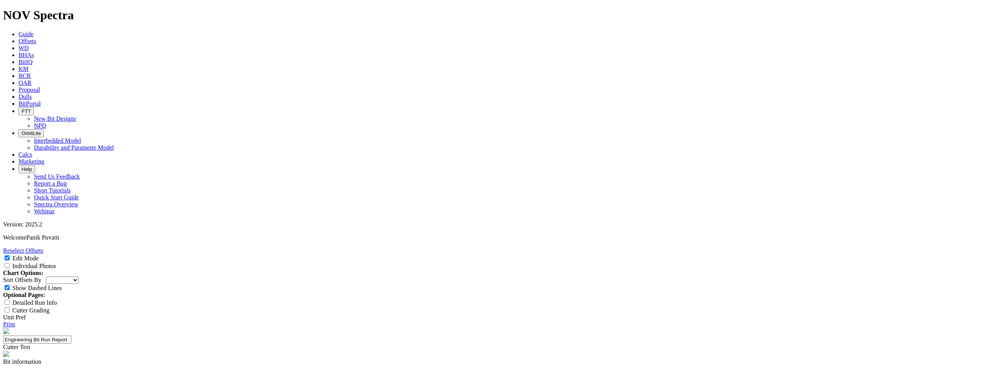
type input "Steerability"
type input "V"
type input "Durability"
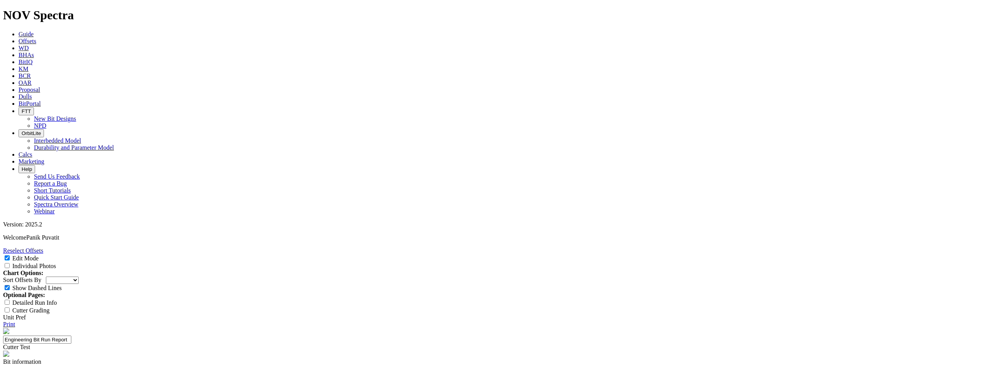
type input "maintain ROP as the same range"
drag, startPoint x: 523, startPoint y: 233, endPoint x: 491, endPoint y: 236, distance: 32.5
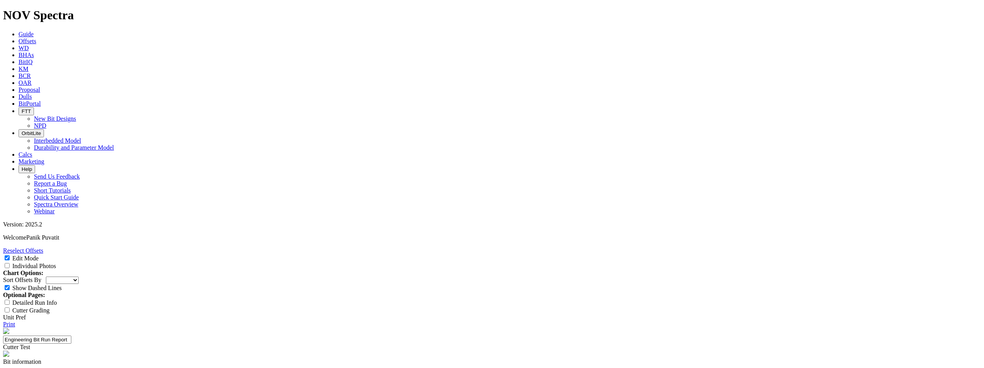
drag, startPoint x: 518, startPoint y: 241, endPoint x: 499, endPoint y: 240, distance: 18.5
drag, startPoint x: 507, startPoint y: 241, endPoint x: 498, endPoint y: 240, distance: 9.3
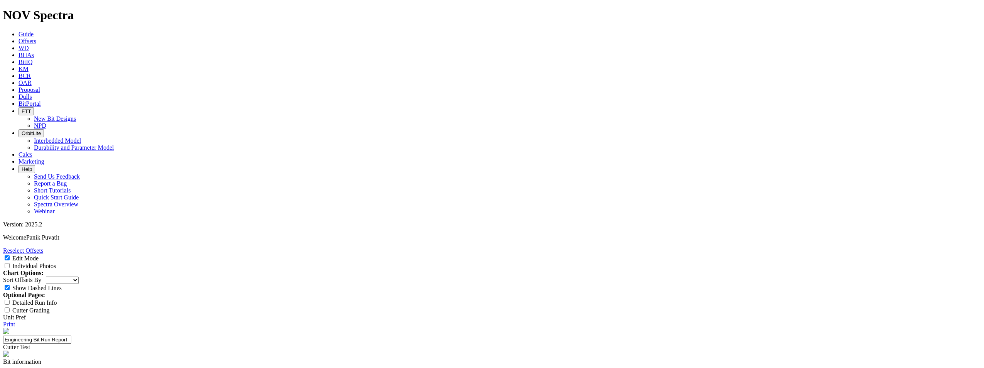
paste input "Durability"
type input "Durability"
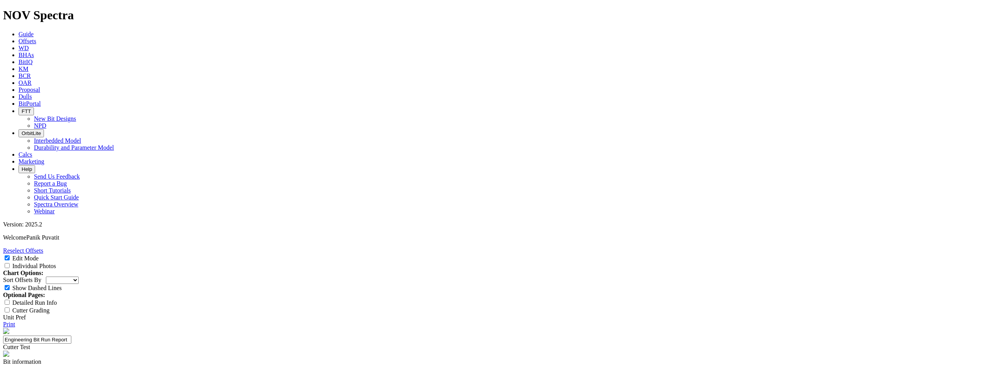
drag, startPoint x: 613, startPoint y: 223, endPoint x: 537, endPoint y: 225, distance: 75.6
paste input "maintain ROP as the same range"
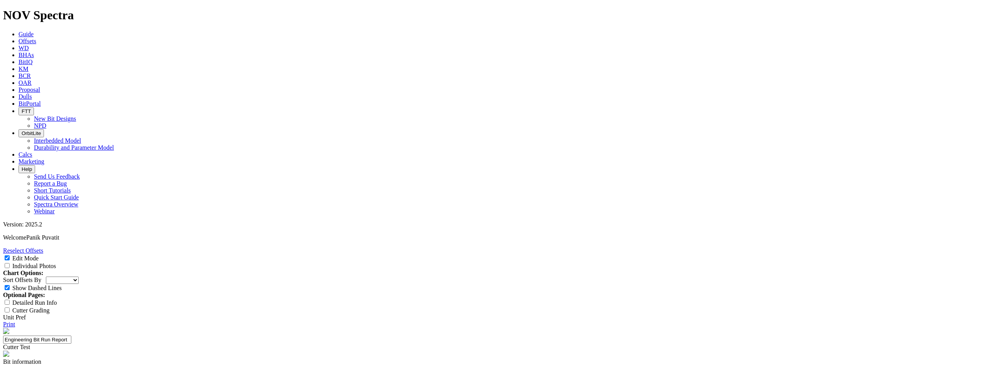
drag, startPoint x: 615, startPoint y: 230, endPoint x: 606, endPoint y: 231, distance: 9.0
drag, startPoint x: 585, startPoint y: 231, endPoint x: 636, endPoint y: 230, distance: 50.9
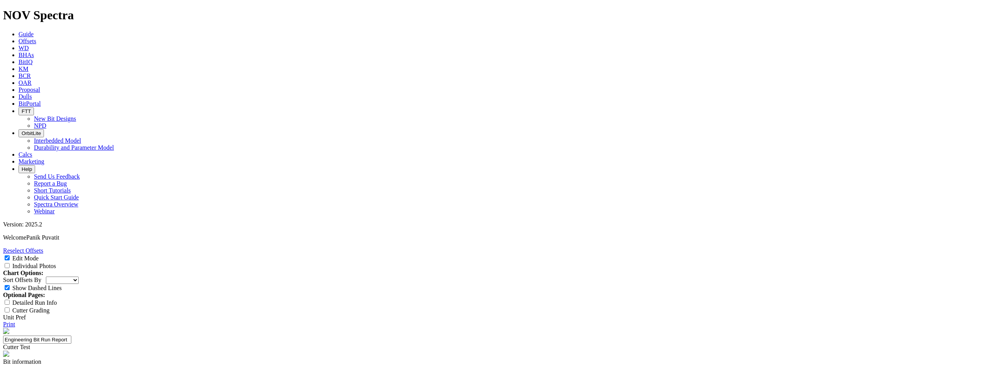
type input "maintain/improve thermal/wear resistant"
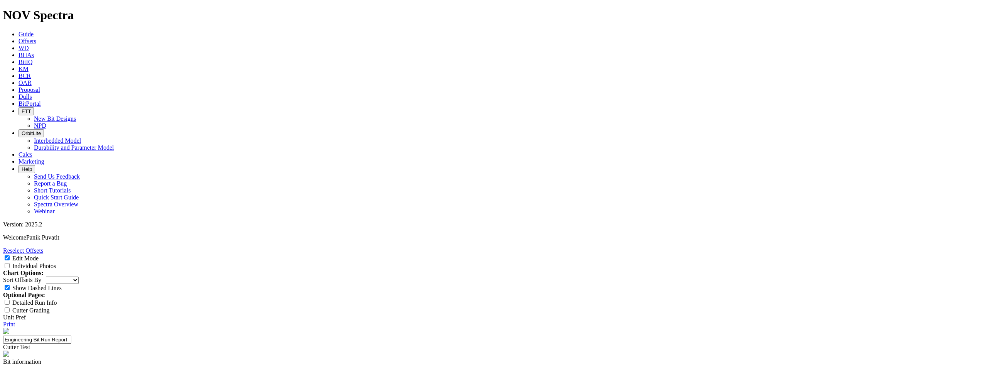
click at [15, 321] on link "Print" at bounding box center [9, 324] width 12 height 7
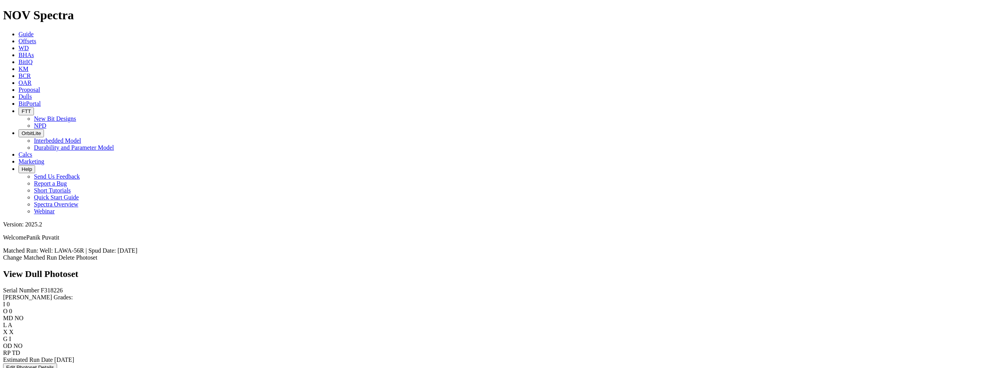
click at [36, 38] on span "Offsets" at bounding box center [28, 41] width 18 height 7
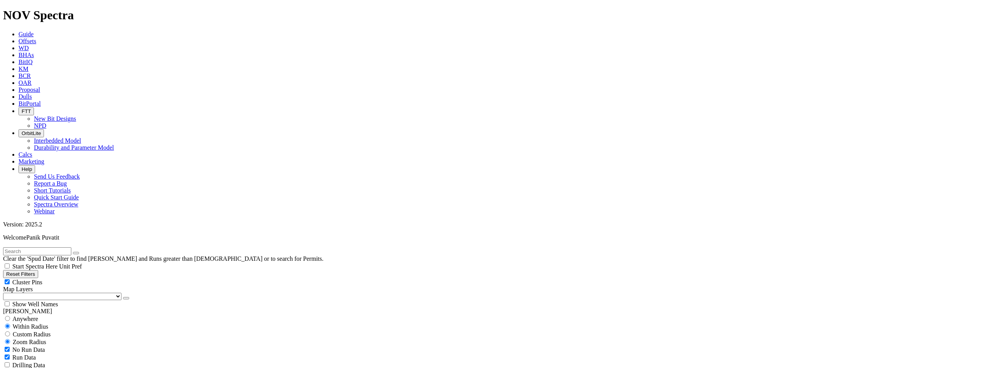
click at [71, 247] on input "text" at bounding box center [37, 251] width 68 height 8
type input "bwg"
click at [81, 252] on button "submit" at bounding box center [84, 253] width 6 height 2
click at [36, 316] on span "Anywhere" at bounding box center [25, 319] width 26 height 7
radio input "true"
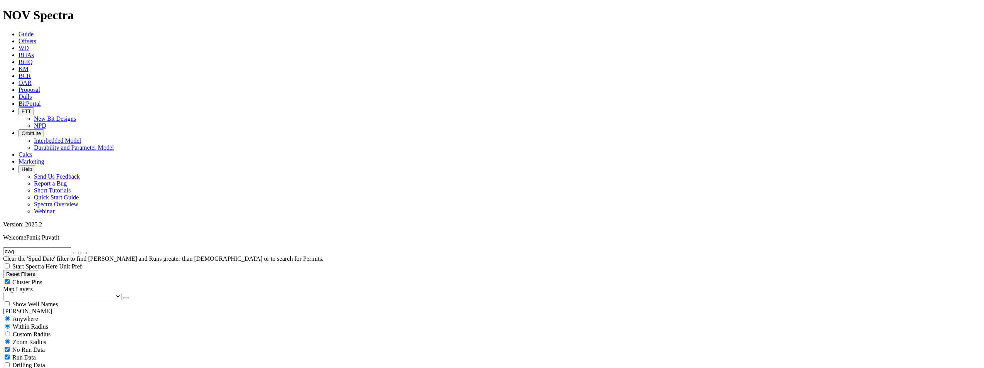
radio input "false"
click at [39, 247] on input "bwg" at bounding box center [37, 251] width 68 height 8
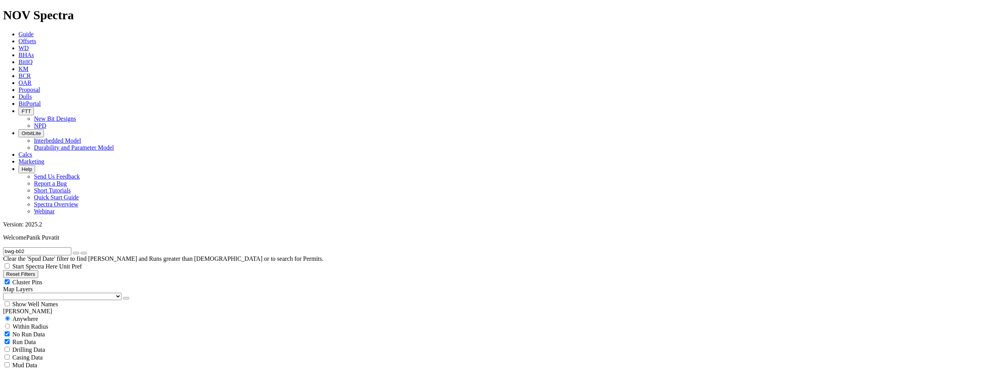
click at [48, 247] on input "bwg-b02" at bounding box center [37, 251] width 68 height 8
type input "bwg"
click at [81, 252] on button "submit" at bounding box center [84, 253] width 6 height 2
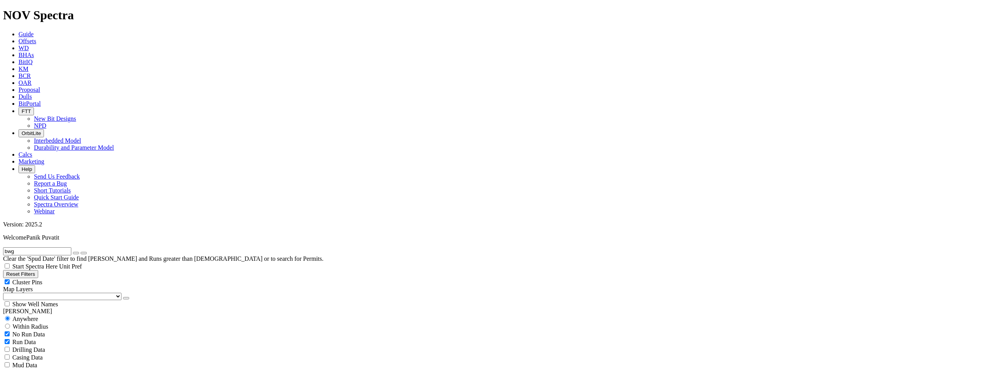
select select "6.125"
checkbox input "false"
select select "? number:6.125 ?"
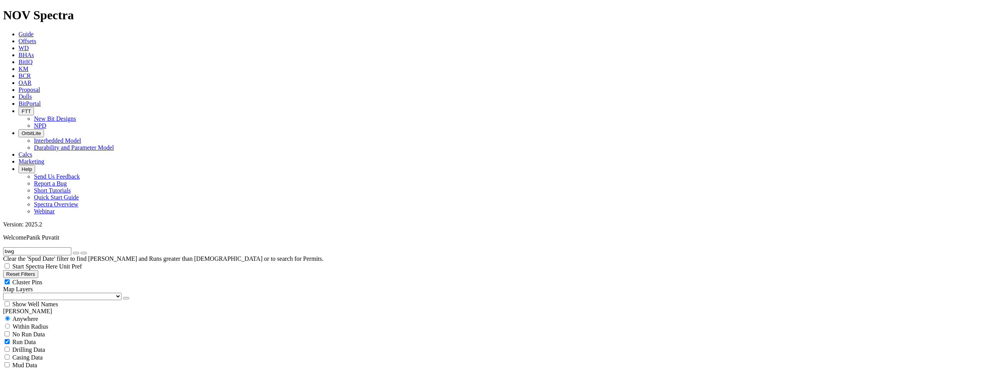
click at [86, 330] on div "No Run Data Run Data Drilling Data Casing Data Mud Data Survey Data Hydraulics …" at bounding box center [492, 372] width 978 height 85
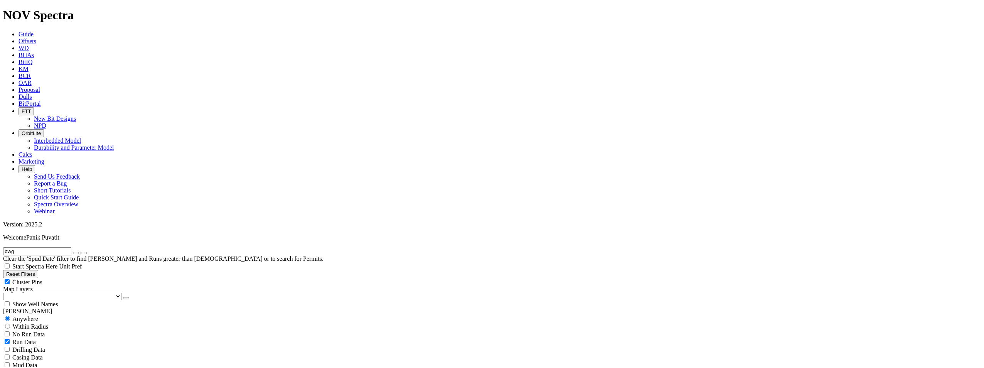
type input "[DATE]"
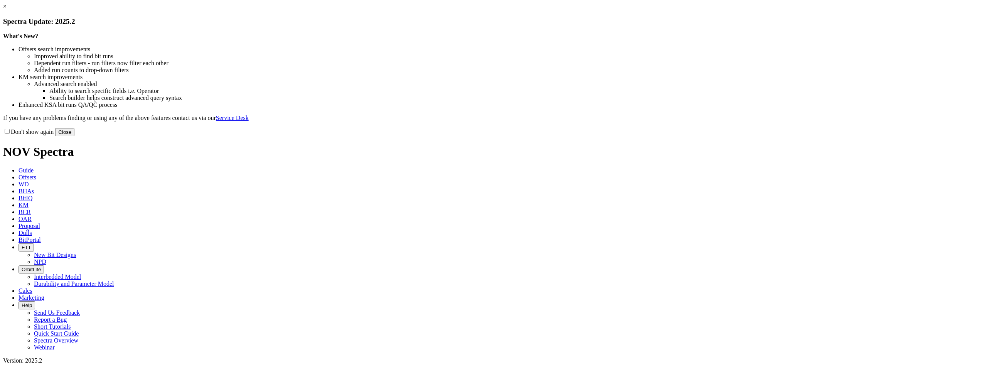
click at [74, 136] on button "Close" at bounding box center [64, 132] width 19 height 8
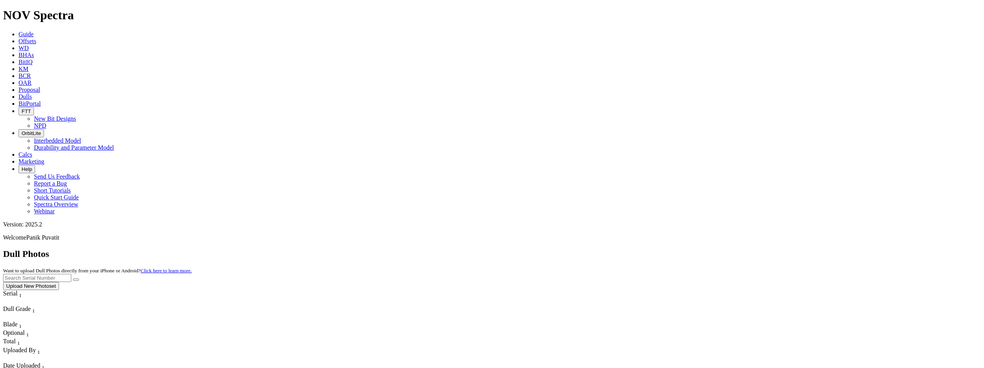
click at [59, 282] on button "Upload New Photoset" at bounding box center [31, 286] width 56 height 8
click at [60, 275] on input "Serial Number" at bounding box center [75, 279] width 68 height 8
paste input "F296591C"
type input "F296591"
click at [37, 297] on select "No lost, worn or damaged cutters 0 1 2 3 4 5 6 7 8 No diamond table left on any…" at bounding box center [46, 300] width 86 height 7
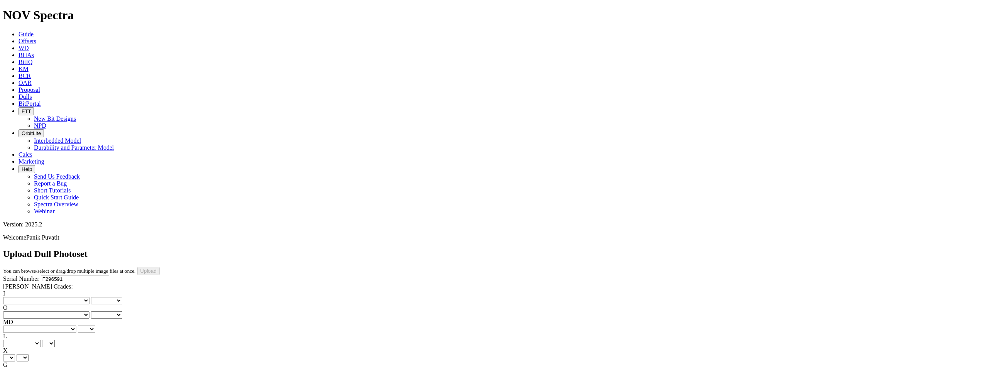
select select "number:1"
click at [15, 297] on select "No lost, worn or damaged cutters 0 1 2 3 4 5 6 7 8 No diamond table left on any…" at bounding box center [46, 300] width 86 height 7
select select "number:1"
click at [72, 311] on select "No lost, worn or damaged cutters 0 1 2 3 4 5 6 7 8 No diamond table left on any…" at bounding box center [46, 314] width 86 height 7
select select "number:0"
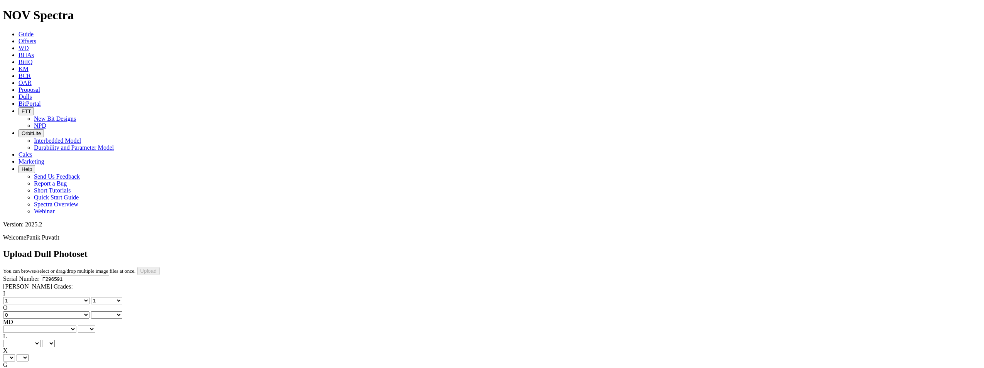
click at [55, 311] on select "No lost, worn or damaged cutters 0 1 2 3 4 5 6 7 8 No diamond table left on any…" at bounding box center [46, 314] width 86 height 7
select select "number:0"
click at [35, 326] on select "BF - Bond Failure BT - Broken Teeth/Cutters BU - Balled Up Bit CR - Cored CT - …" at bounding box center [39, 329] width 73 height 7
select select "string:LT"
click at [15, 326] on select "BF - Bond Failure BT - Broken Teeth/Cutters BU - Balled Up Bit CR - Cored CT - …" at bounding box center [39, 329] width 73 height 7
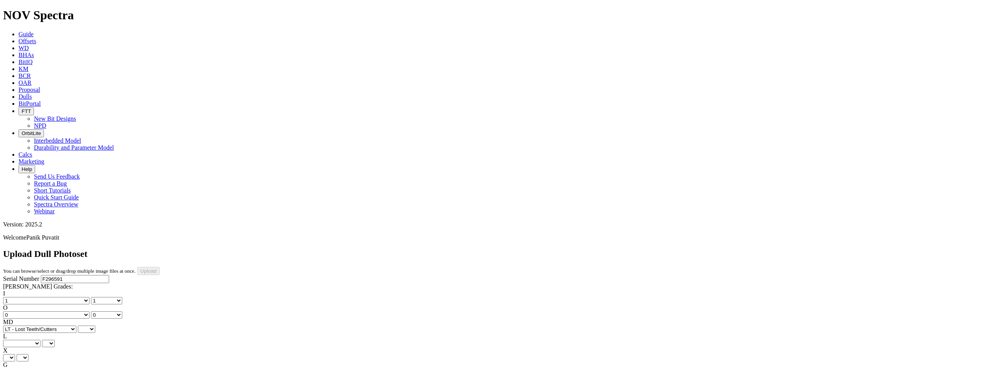
select select "string:LT"
click at [40, 340] on select "A - All C - Cone G - Gauge N - Nose S - Shoulder T - Taper" at bounding box center [21, 343] width 37 height 7
select select "string:C"
click at [40, 340] on select "A - All C - Cone G - Gauge N - Nose S - Shoulder T - Taper" at bounding box center [21, 343] width 37 height 7
select select "string:C"
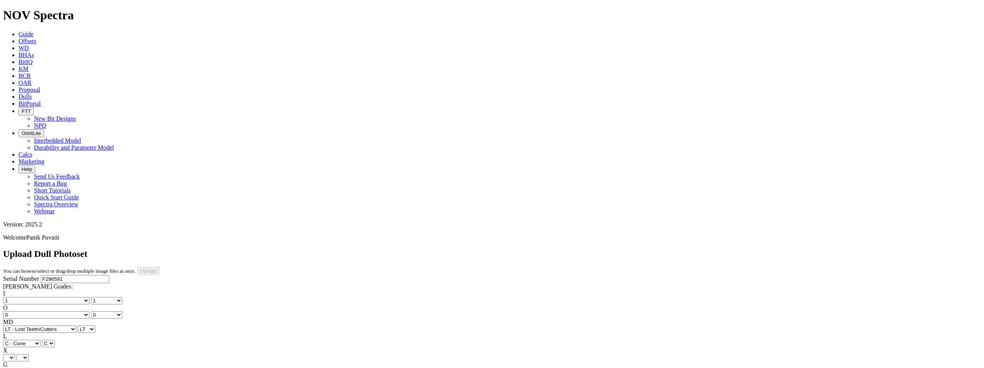
click at [15, 354] on select "X" at bounding box center [9, 357] width 12 height 7
select select "string:X"
click at [15, 354] on select "X" at bounding box center [9, 357] width 12 height 7
select select "string:X"
click at [71, 368] on select "Unknown I - In Gauge 1 - 1/16 in Undergauge" 2 - 2/16 in Undergauge = ⅛ in" 8 -…" at bounding box center [42, 371] width 79 height 7
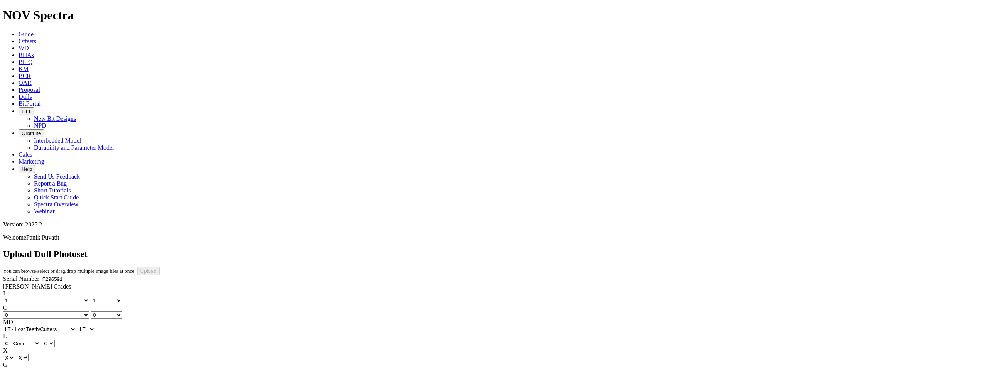
select select "string:I"
click at [55, 368] on select "Unknown I - In Gauge 1 - 1/16 in Undergauge" 2 - 2/16 in Undergauge = ⅛ in" 8 -…" at bounding box center [42, 371] width 79 height 7
select select "string:I"
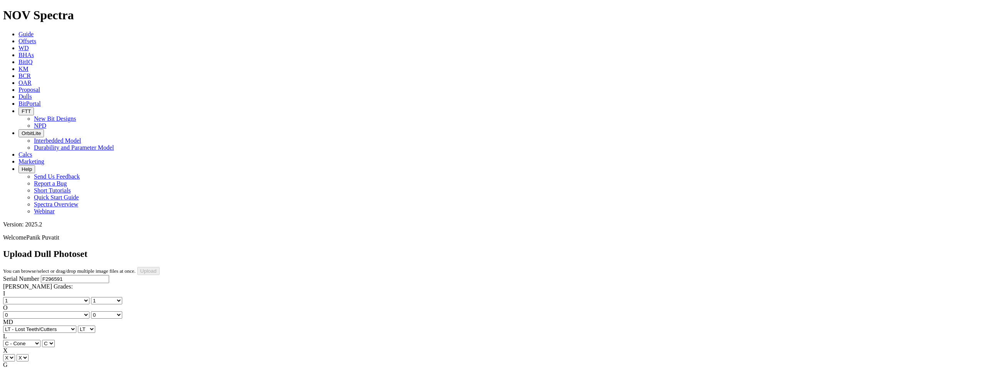
select select "string:ER"
select select "string:TD"
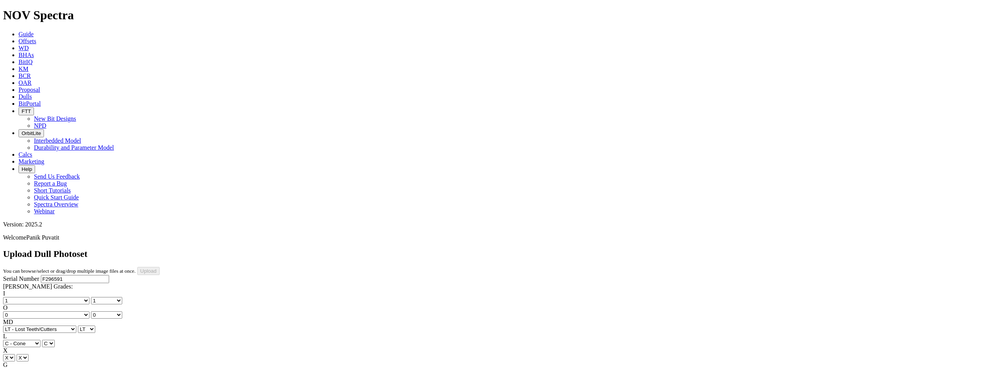
select select "string:TD"
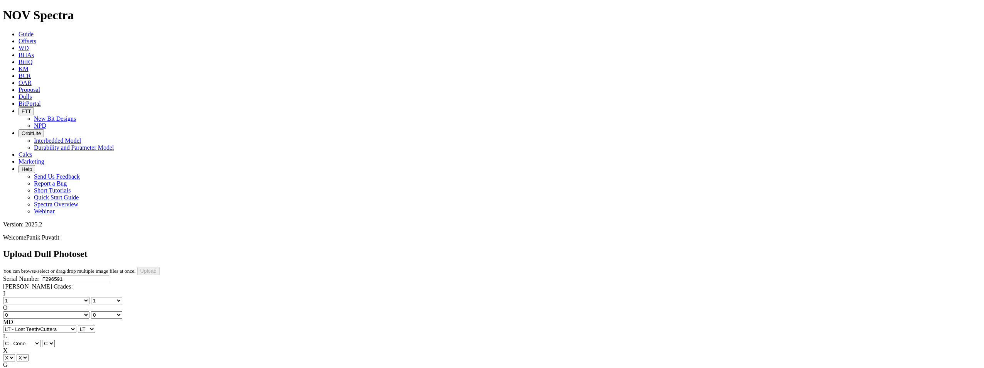
type input "10/19/24"
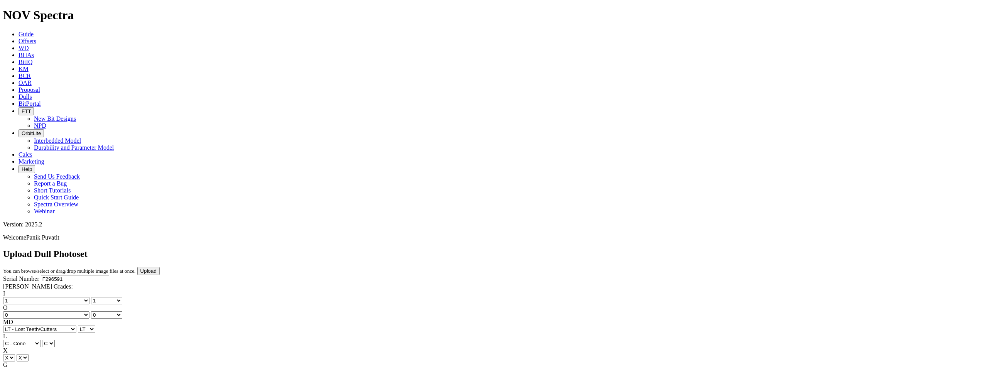
select select "string:OptionalPhoto"
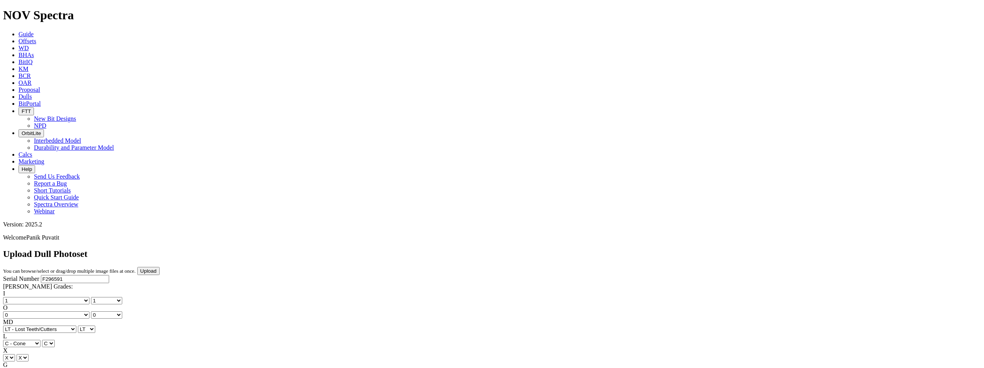
click at [160, 267] on input "Upload" at bounding box center [148, 271] width 22 height 8
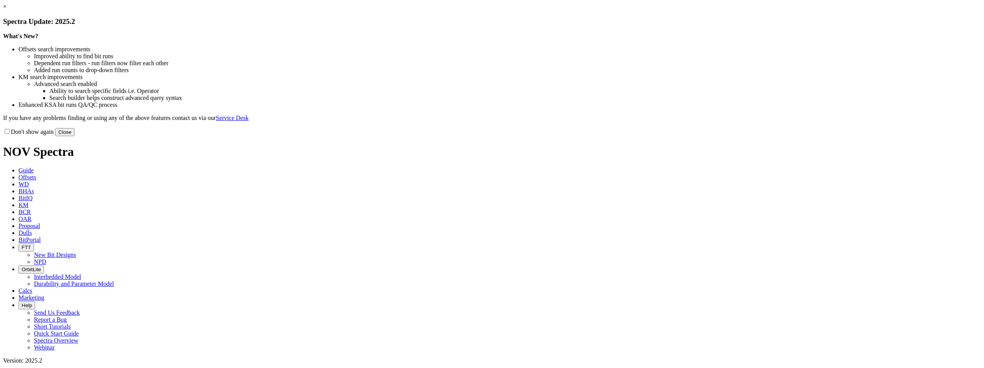
click at [74, 136] on button "Close" at bounding box center [64, 132] width 19 height 8
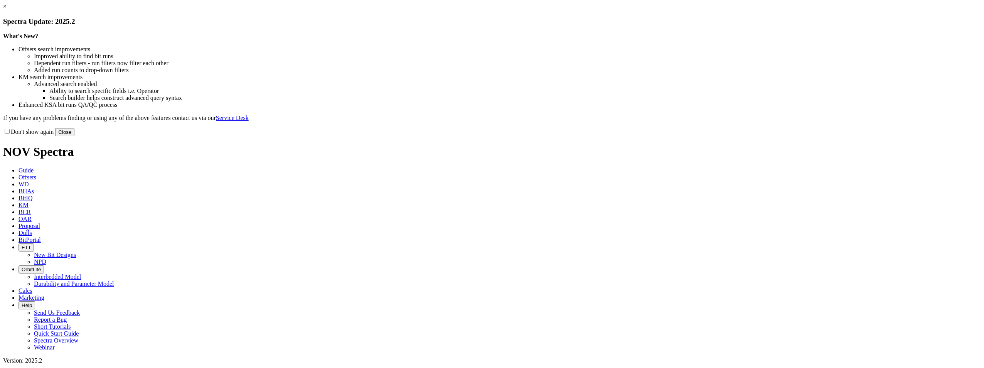
click at [74, 136] on button "Close" at bounding box center [64, 132] width 19 height 8
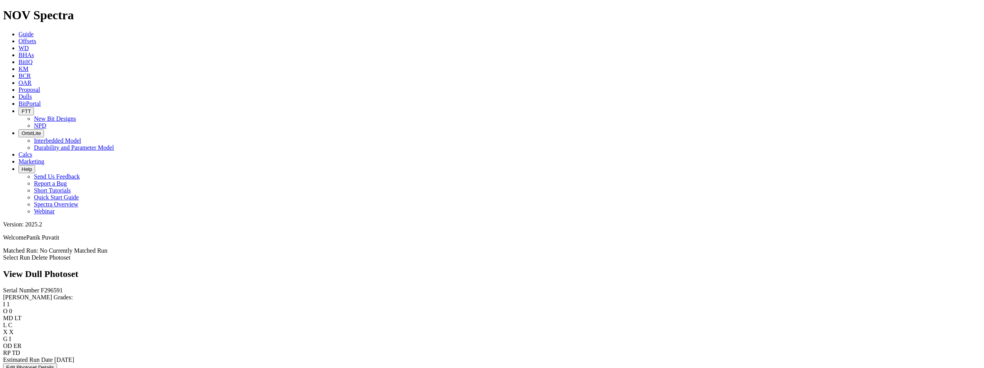
click at [30, 254] on link "Select Run" at bounding box center [16, 257] width 27 height 7
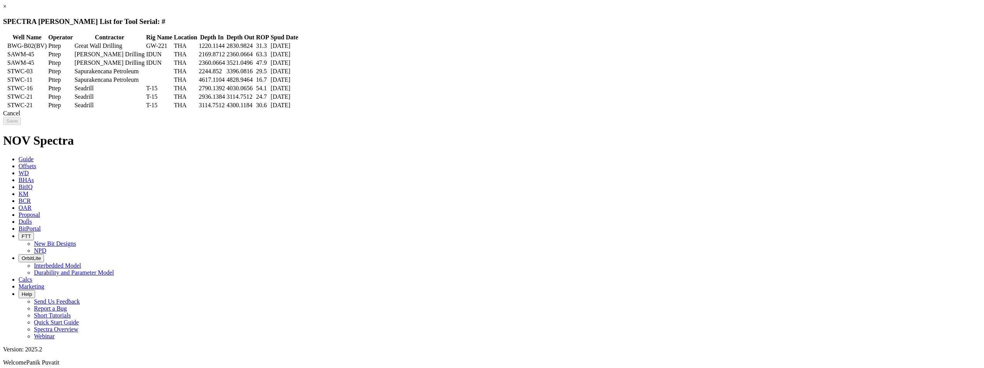
click at [47, 44] on td "BWG-B02(BV)" at bounding box center [27, 46] width 40 height 8
click at [21, 125] on input "Save" at bounding box center [12, 121] width 18 height 8
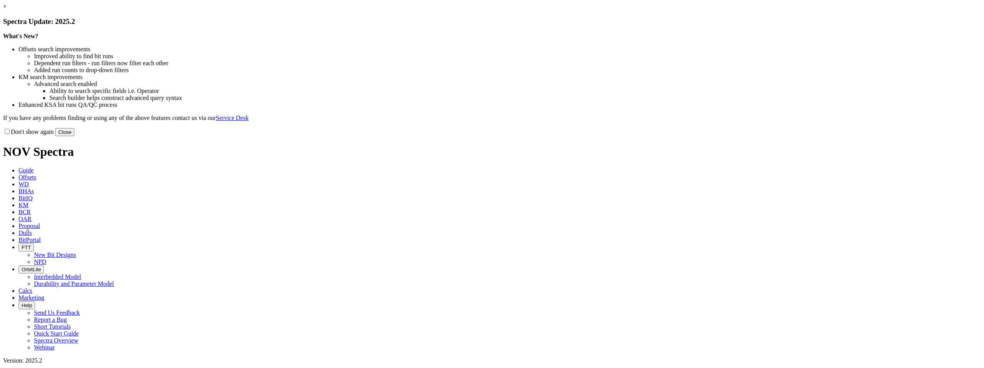
click at [74, 136] on button "Close" at bounding box center [64, 132] width 19 height 8
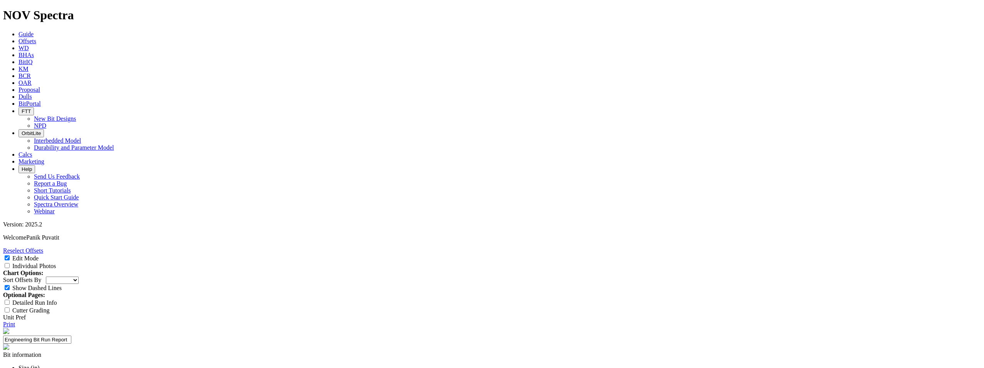
scroll to position [77, 0]
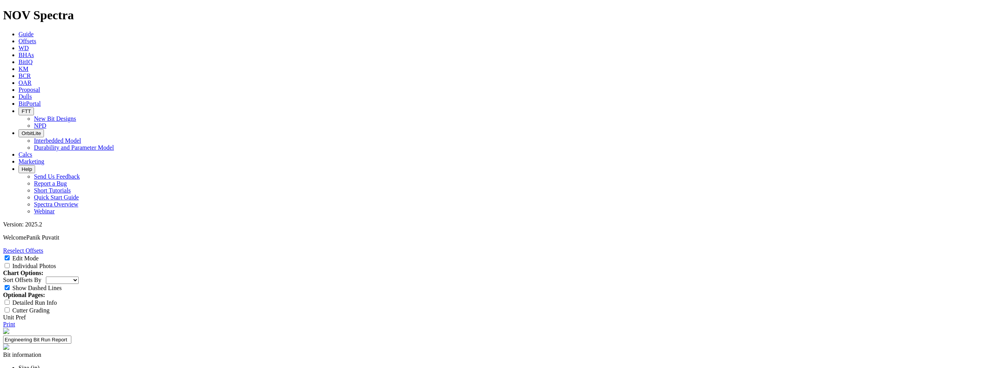
type input "ROP"
type input "maintain the same ROP"
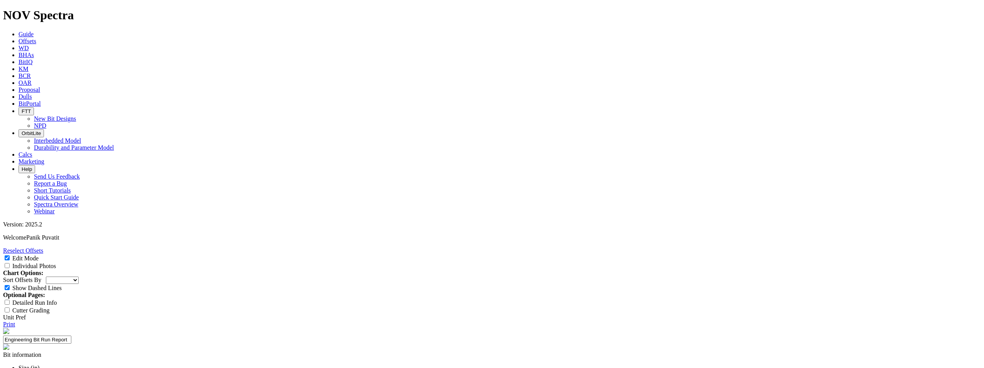
type input "Durability"
type input "maintain/improve"
paste textarea "1613 ET185 M 4DXC"
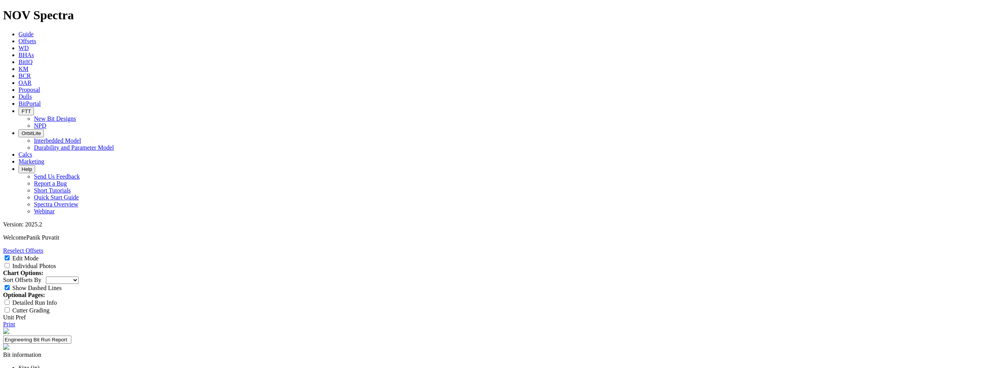
drag, startPoint x: 427, startPoint y: 242, endPoint x: 420, endPoint y: 238, distance: 9.0
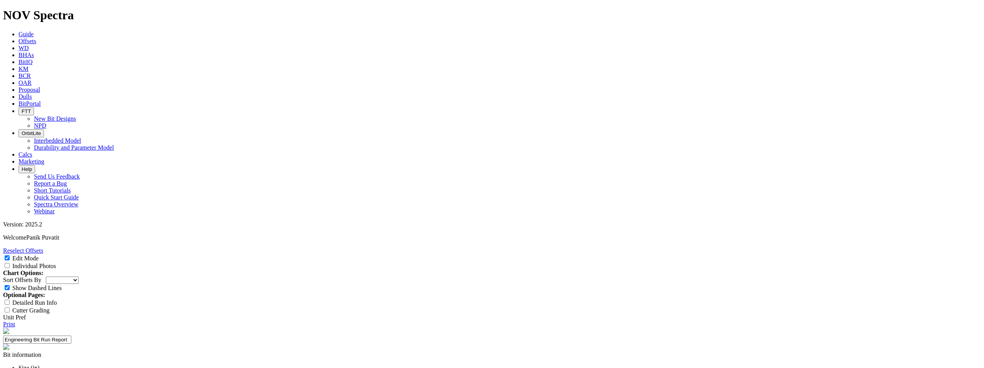
drag, startPoint x: 425, startPoint y: 290, endPoint x: 399, endPoint y: 291, distance: 26.6
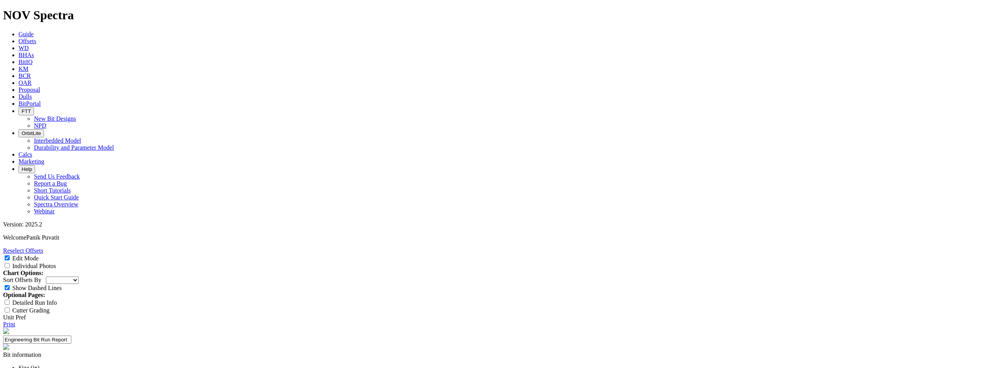
copy td "BWG-B02(BV)"
paste textarea "BWG-B02(BV)"
type textarea "testing 1613 ET185 M 4DXC on 6.125TKC56-D2 @BWG-B02(BV)"
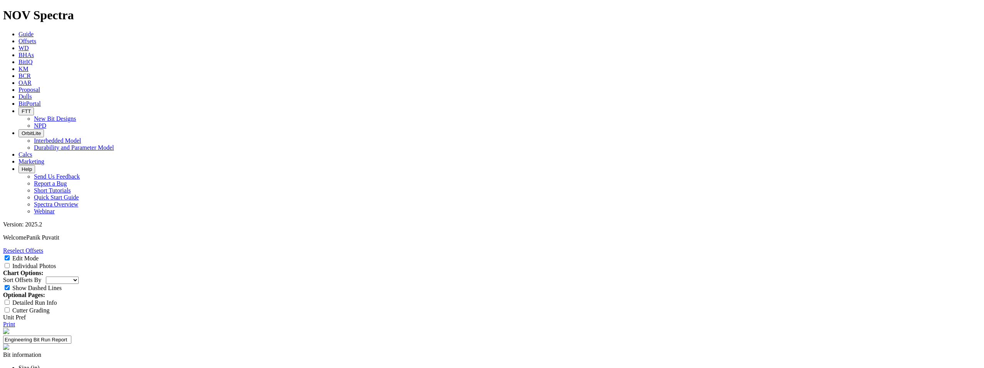
type input "maintain/improve thermal/wear resistant"
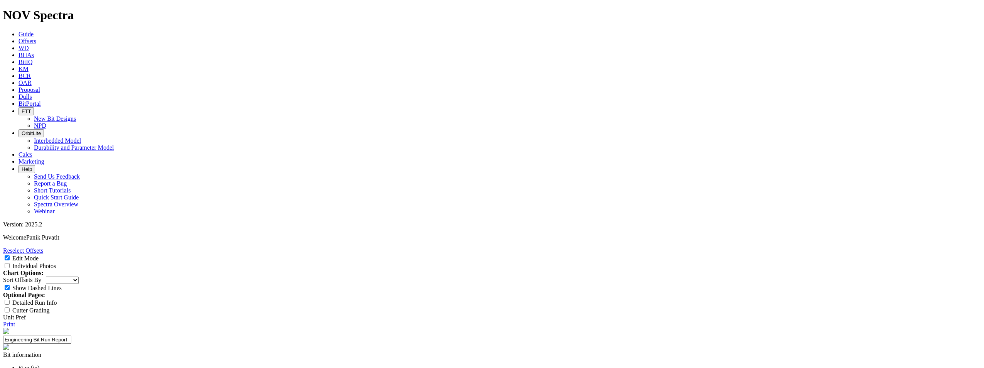
scroll to position [231, 0]
type textarea "inconsistent result due to 1 lost cutter in cone area. this could be related to…"
click at [15, 321] on link "Print" at bounding box center [9, 324] width 12 height 7
